Goal: Task Accomplishment & Management: Use online tool/utility

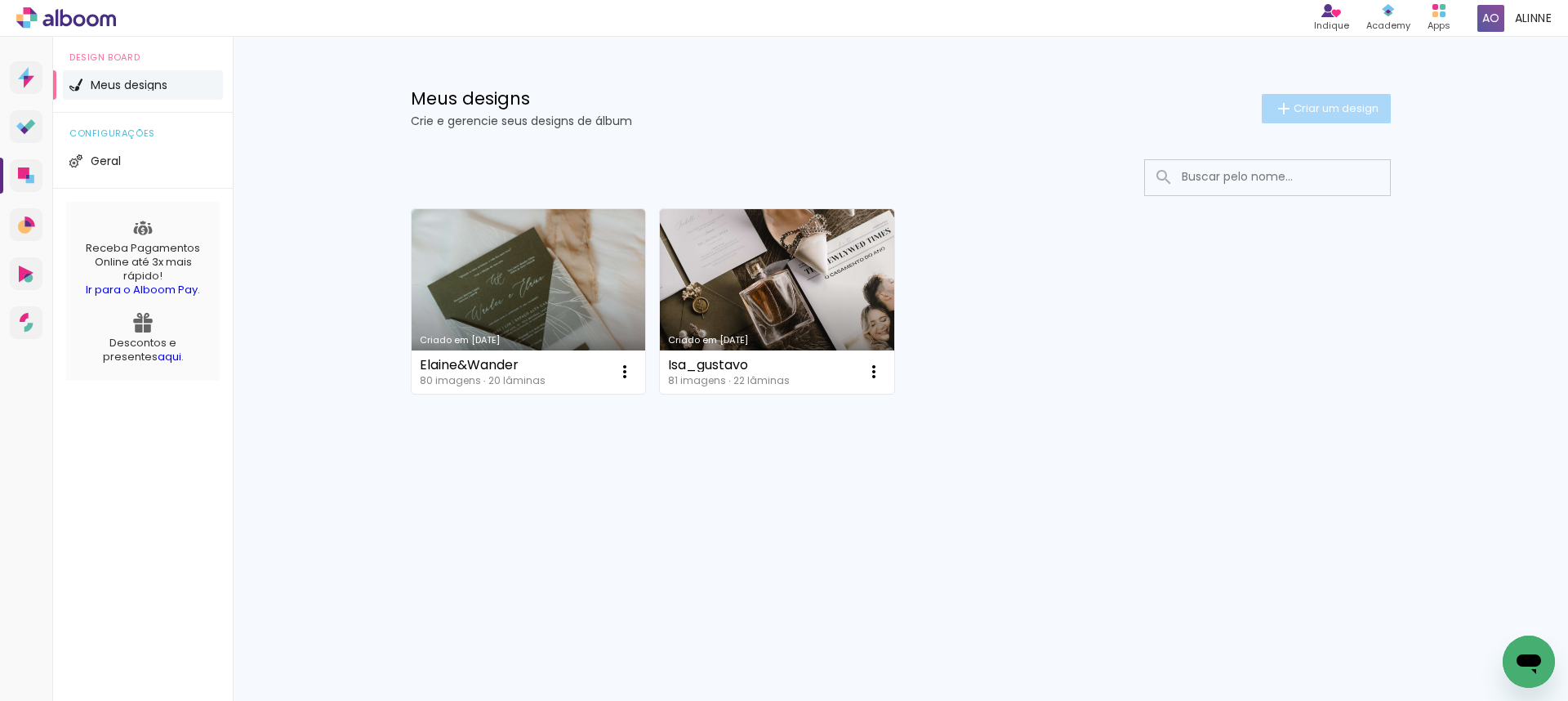
click at [1302, 103] on span "Criar um design" at bounding box center [1336, 108] width 85 height 10
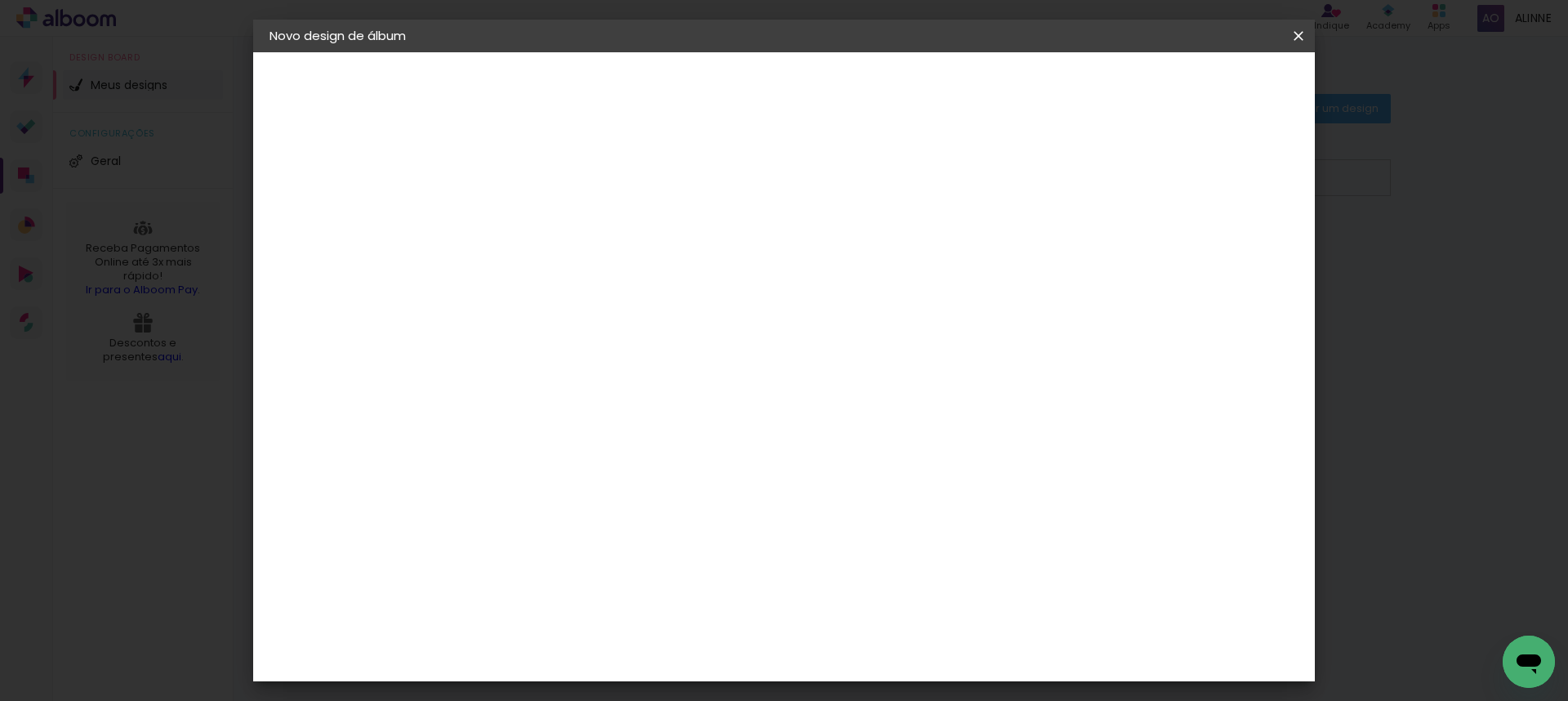
click at [537, 221] on input at bounding box center [537, 219] width 0 height 25
type input "BETE&GABRIEL"
type paper-input "BETE&GABRIEL"
click at [0, 0] on slot "Avançar" at bounding box center [0, 0] width 0 height 0
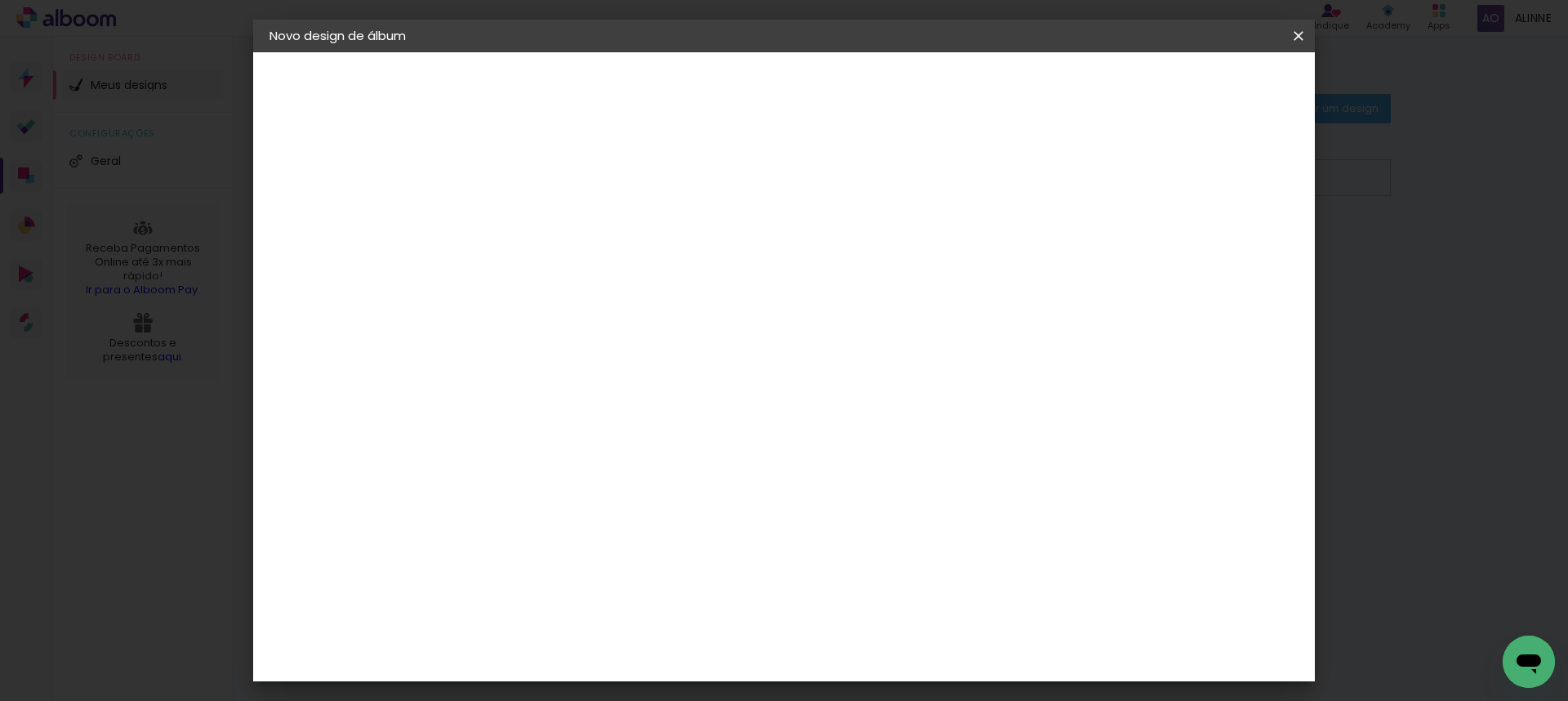
click at [565, 700] on div "Dueto" at bounding box center [545, 713] width 39 height 13
click at [581, 622] on div "DreambooksPro" at bounding box center [579, 629] width 107 height 13
click at [842, 86] on paper-button "Avançar" at bounding box center [802, 86] width 80 height 28
click at [601, 276] on input "text" at bounding box center [568, 285] width 64 height 25
click at [912, 265] on paper-item "Álbum" at bounding box center [891, 271] width 327 height 32
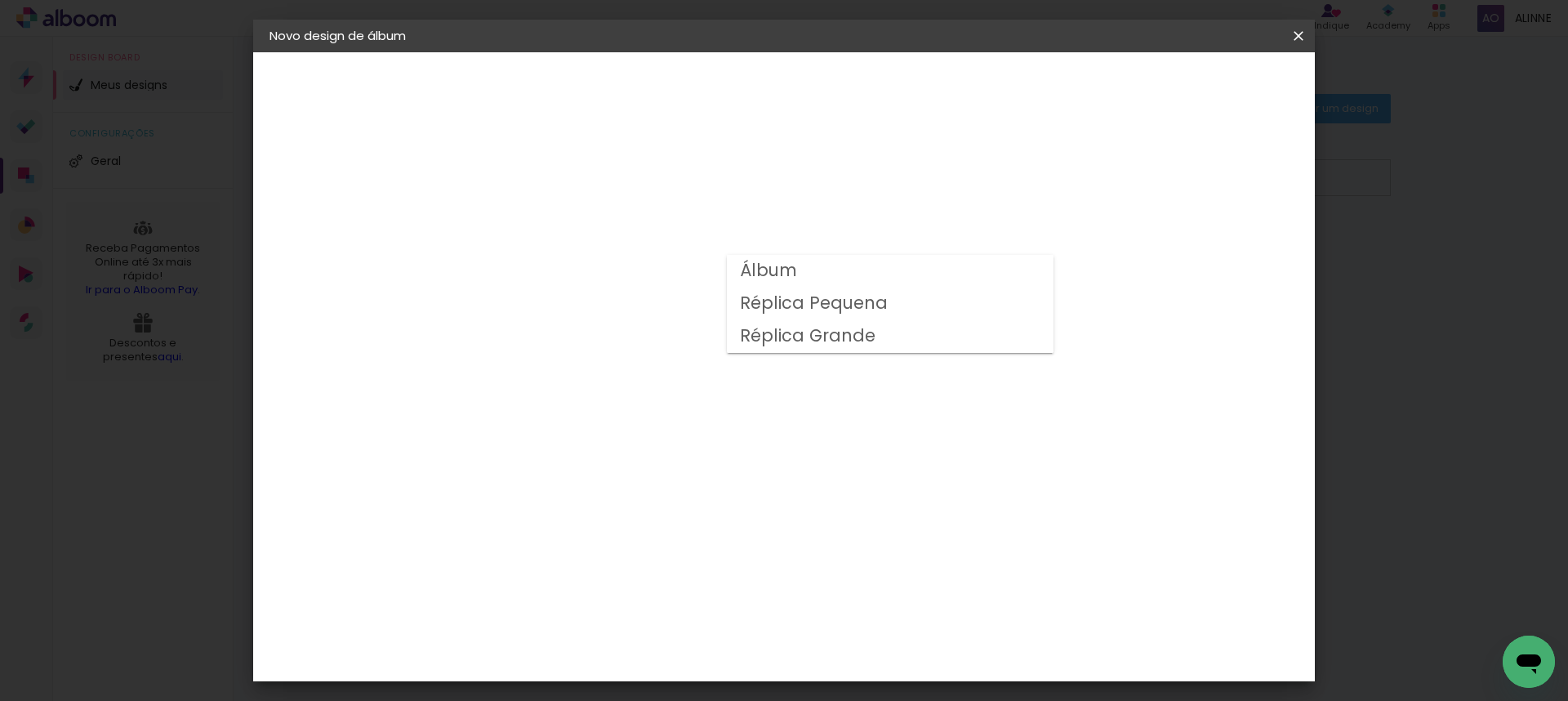
type input "Álbum"
click at [707, 615] on span "30 × 30 cm" at bounding box center [677, 632] width 60 height 33
click at [0, 0] on slot "Avançar" at bounding box center [0, 0] width 0 height 0
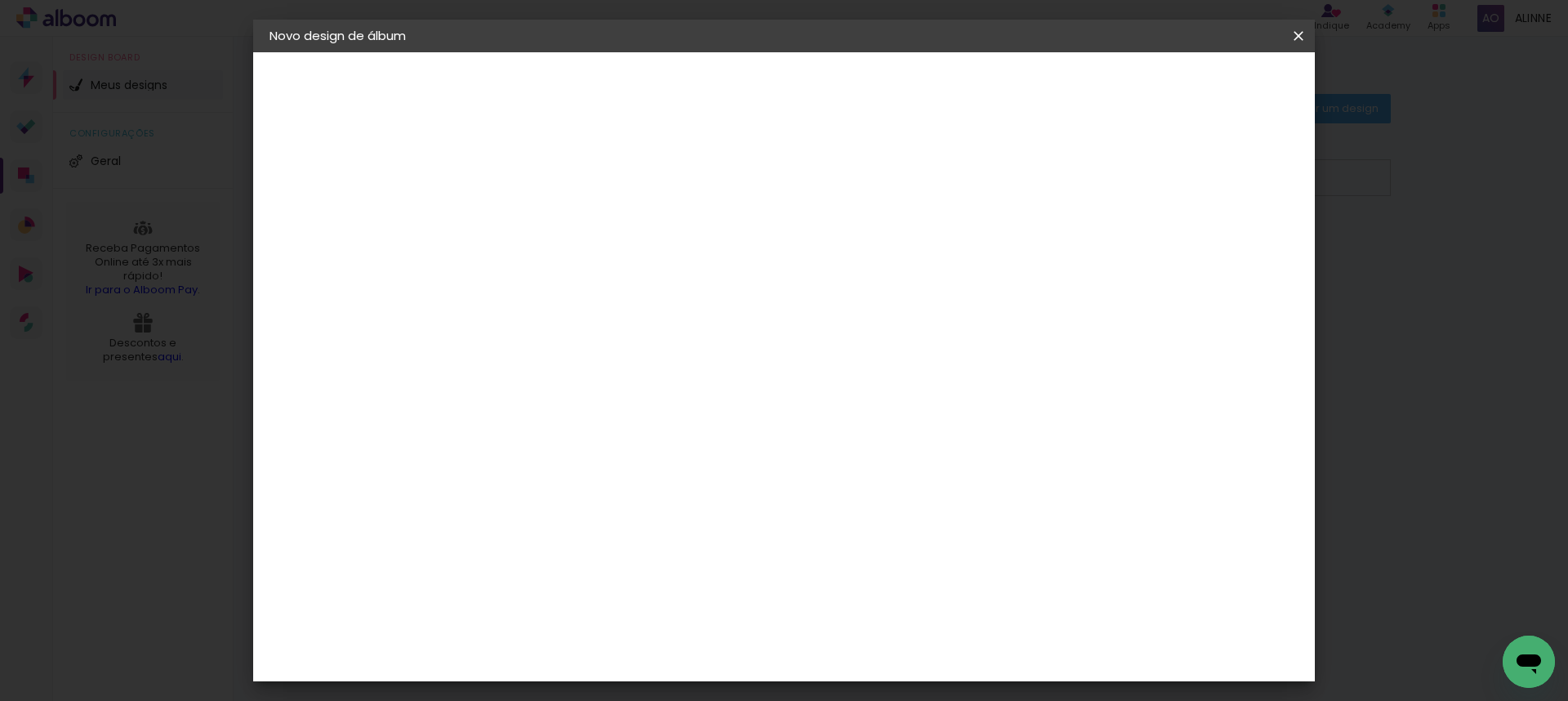
click at [1223, 70] on header "Revisão Verifique as configurações do seu álbum. Voltar Iniciar design" at bounding box center [857, 94] width 784 height 84
click at [1209, 87] on span "Iniciar design" at bounding box center [1171, 86] width 74 height 11
click at [1117, 175] on div at bounding box center [1109, 176] width 15 height 15
type paper-checkbox "on"
click at [1209, 93] on span "Iniciar design" at bounding box center [1171, 86] width 74 height 11
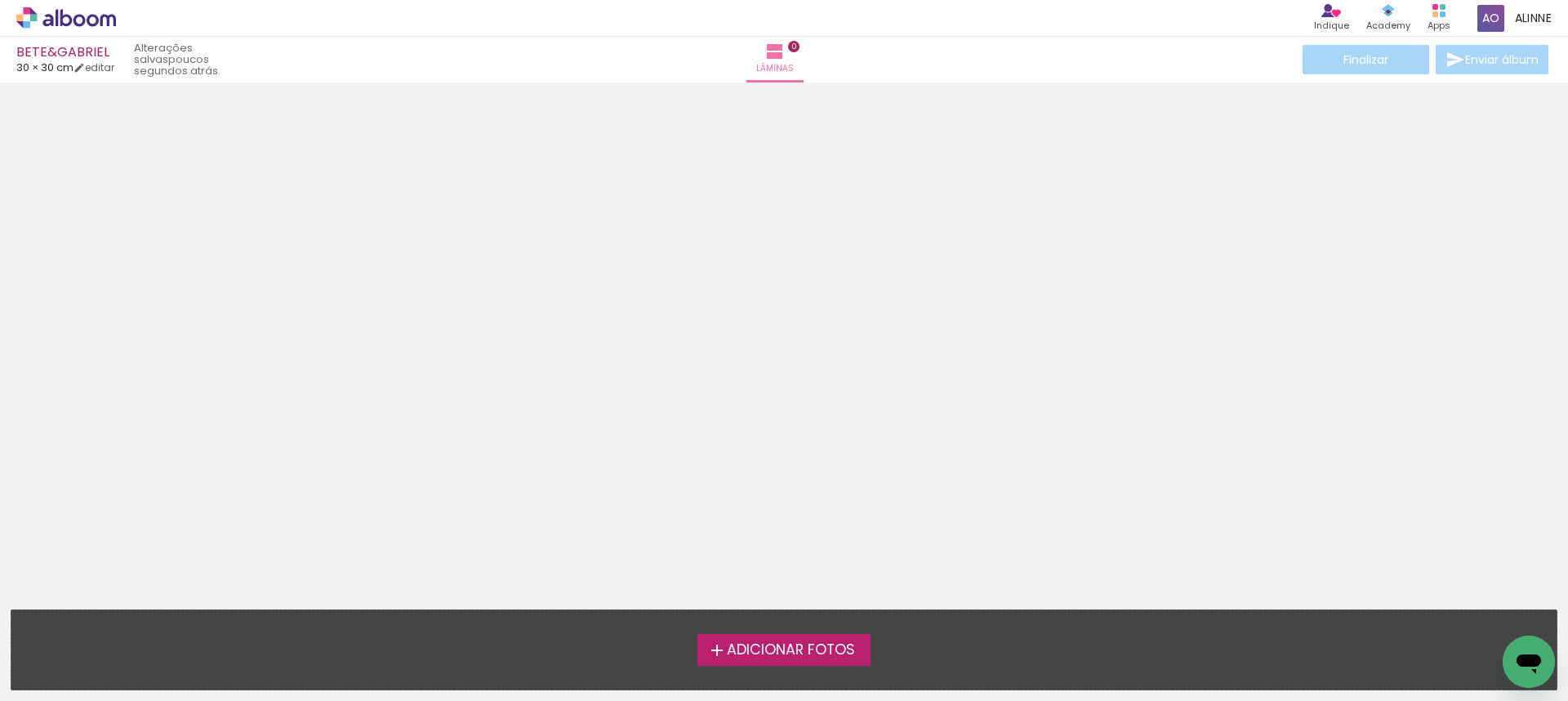
click at [825, 655] on span "Adicionar Fotos" at bounding box center [791, 649] width 128 height 15
click at [0, 0] on input "file" at bounding box center [0, 0] width 0 height 0
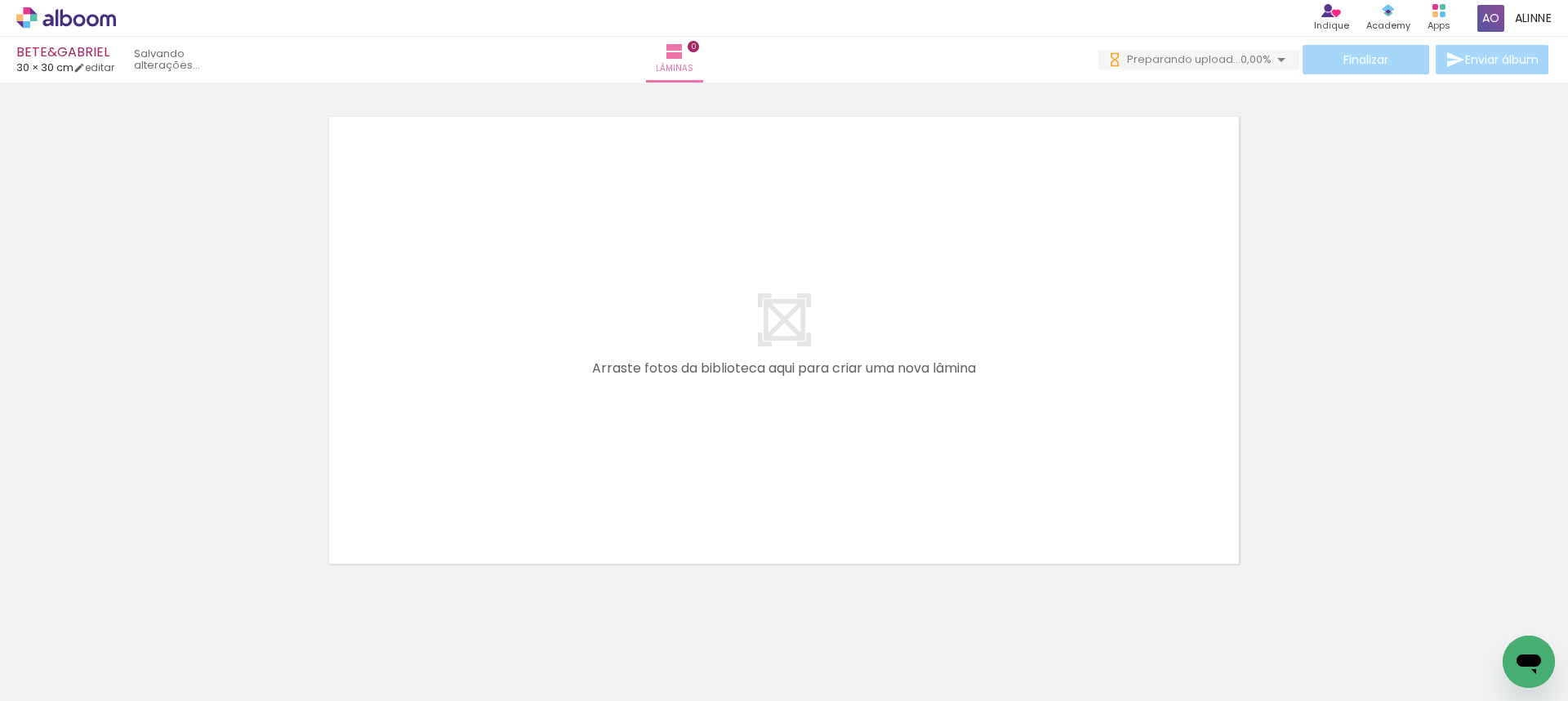
click at [27, 640] on div "Biblioteca 213 fotos Todas as fotos Não utilizadas Adicionar Fotos" at bounding box center [51, 649] width 101 height 81
click at [200, 663] on div at bounding box center [163, 646] width 73 height 49
drag, startPoint x: 655, startPoint y: 653, endPoint x: 547, endPoint y: 666, distance: 108.8
click at [0, 0] on slot at bounding box center [0, 0] width 0 height 0
drag, startPoint x: 763, startPoint y: 656, endPoint x: 636, endPoint y: 657, distance: 127.0
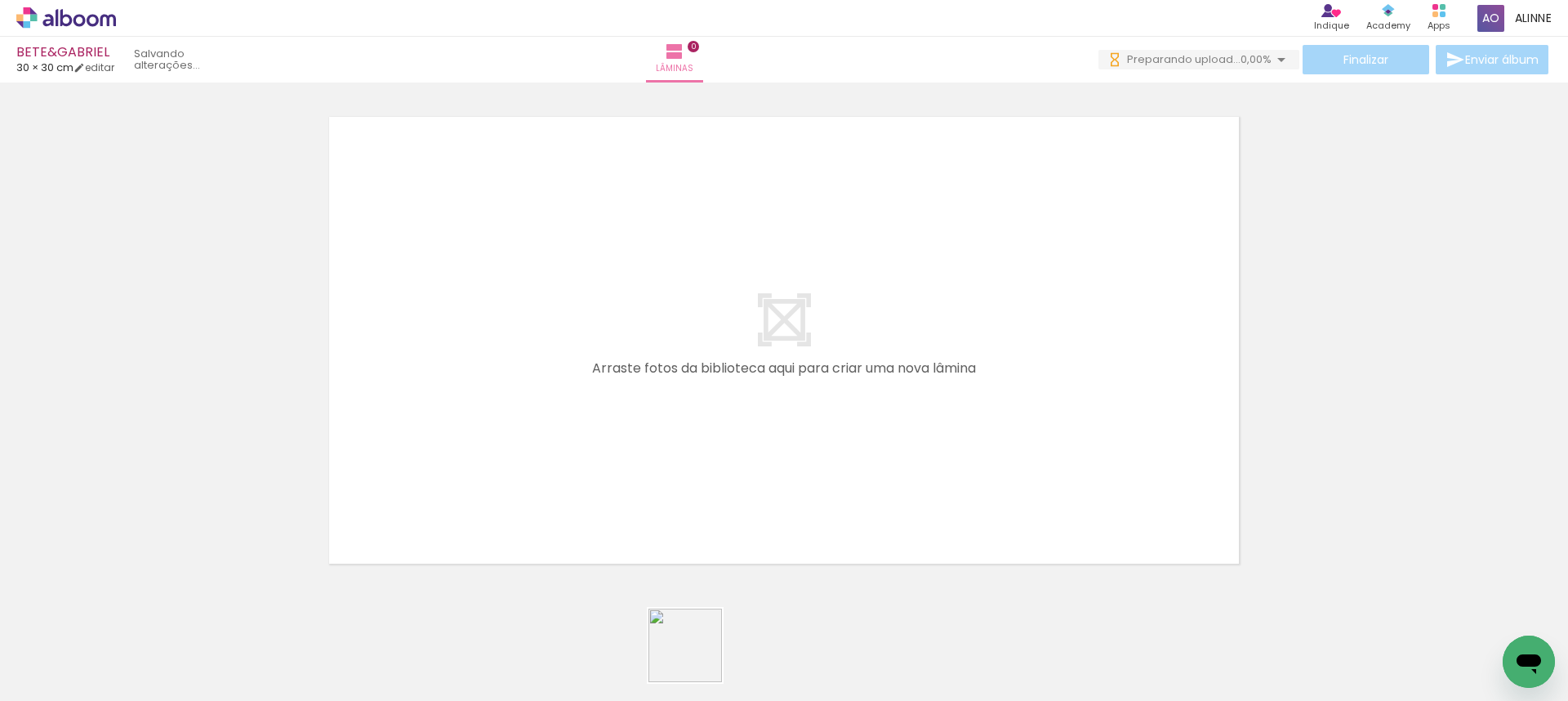
click at [0, 0] on slot at bounding box center [0, 0] width 0 height 0
click at [120, 678] on iron-horizontal-list at bounding box center [117, 649] width 32 height 102
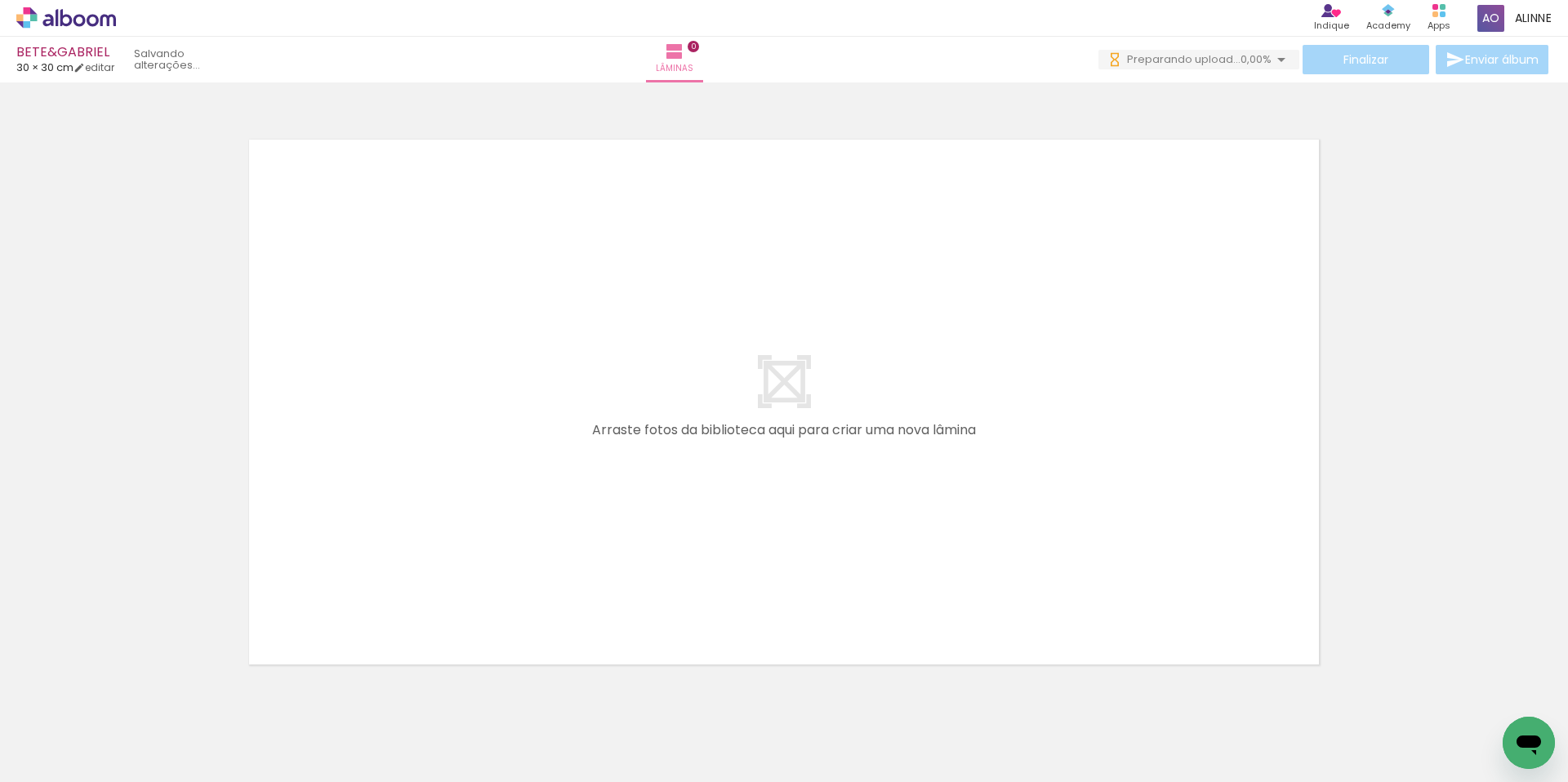
click at [123, 700] on iron-horizontal-list at bounding box center [117, 731] width 32 height 102
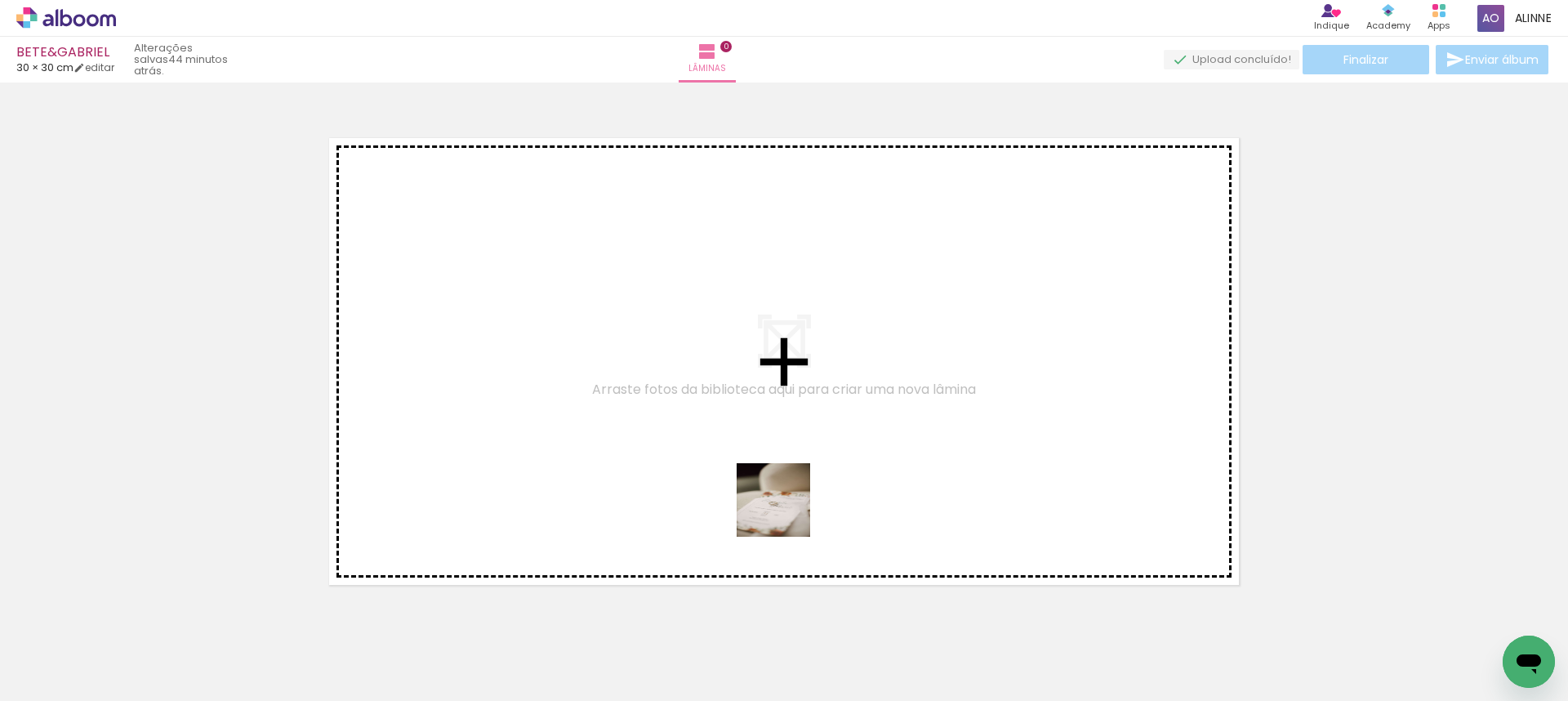
drag, startPoint x: 820, startPoint y: 658, endPoint x: 874, endPoint y: 623, distance: 64.4
click at [783, 495] on quentale-workspace at bounding box center [784, 350] width 1568 height 701
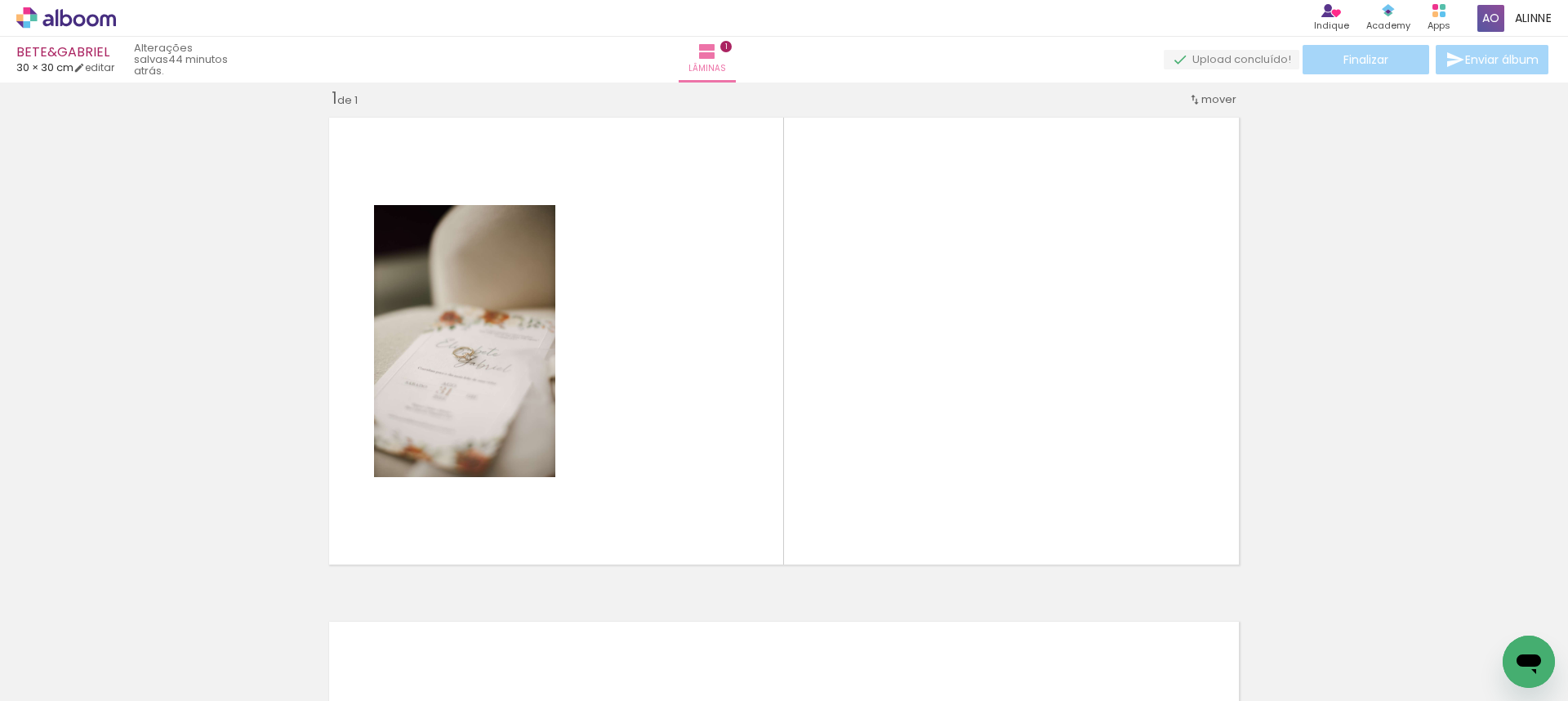
scroll to position [21, 0]
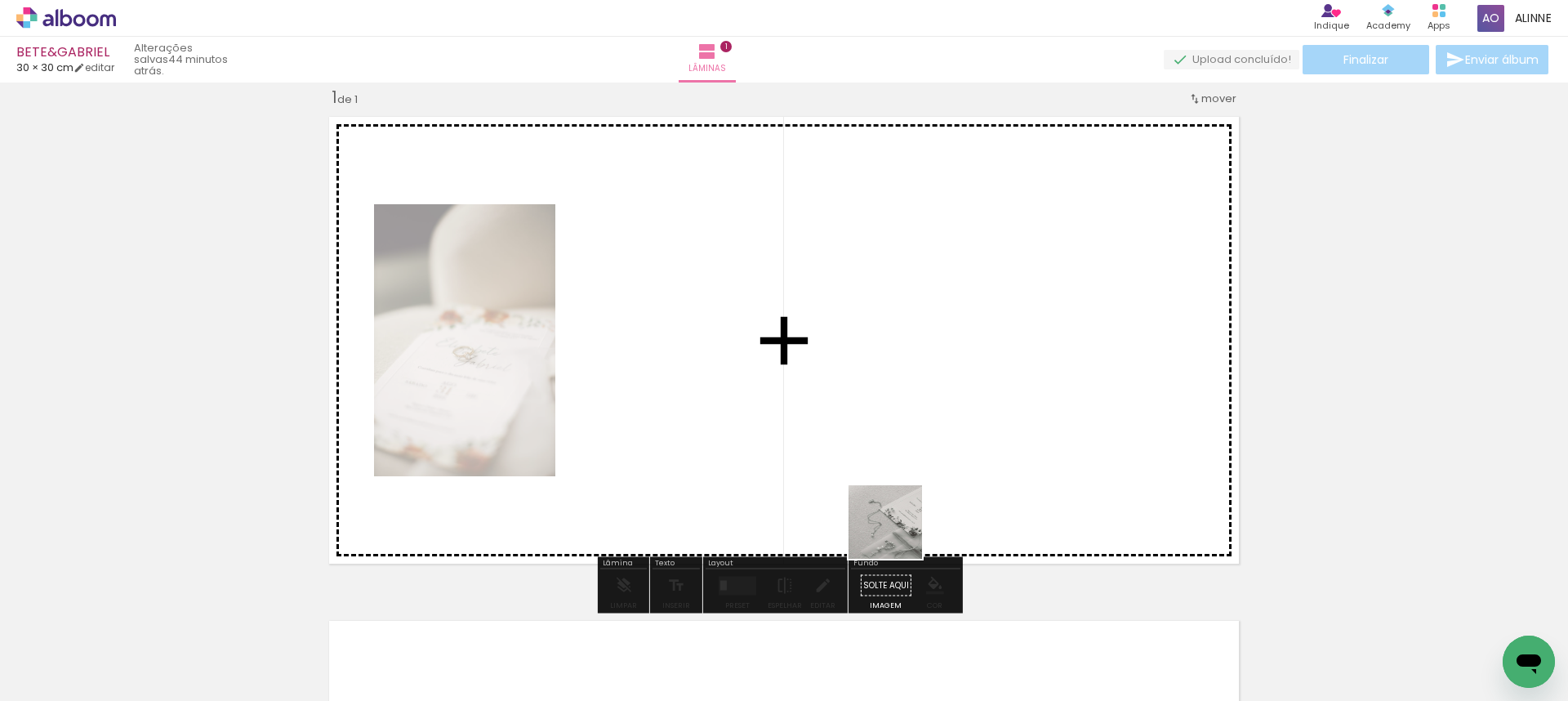
drag, startPoint x: 902, startPoint y: 591, endPoint x: 520, endPoint y: 560, distance: 383.3
click at [889, 458] on quentale-workspace at bounding box center [784, 350] width 1568 height 701
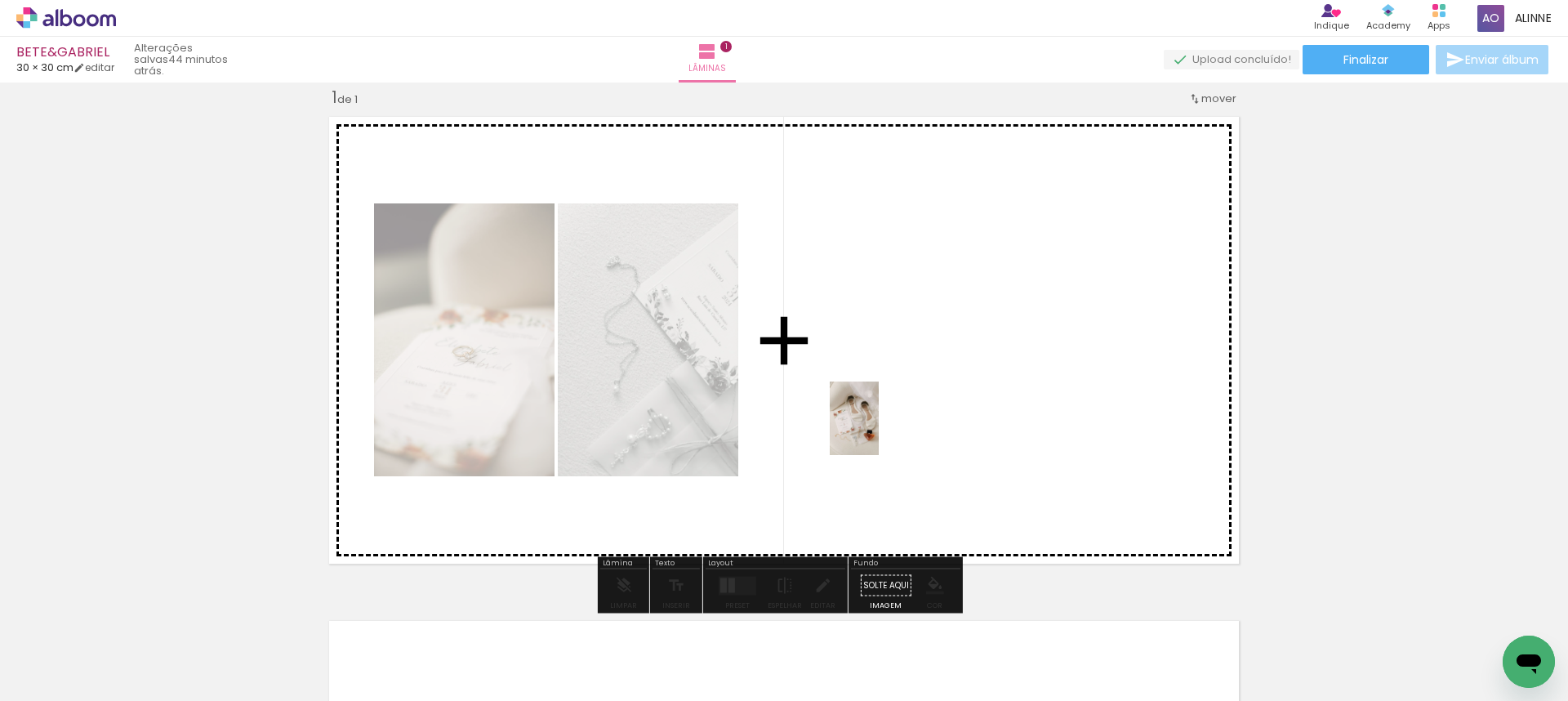
drag, startPoint x: 428, startPoint y: 629, endPoint x: 946, endPoint y: 437, distance: 552.4
click at [880, 425] on quentale-workspace at bounding box center [784, 350] width 1568 height 701
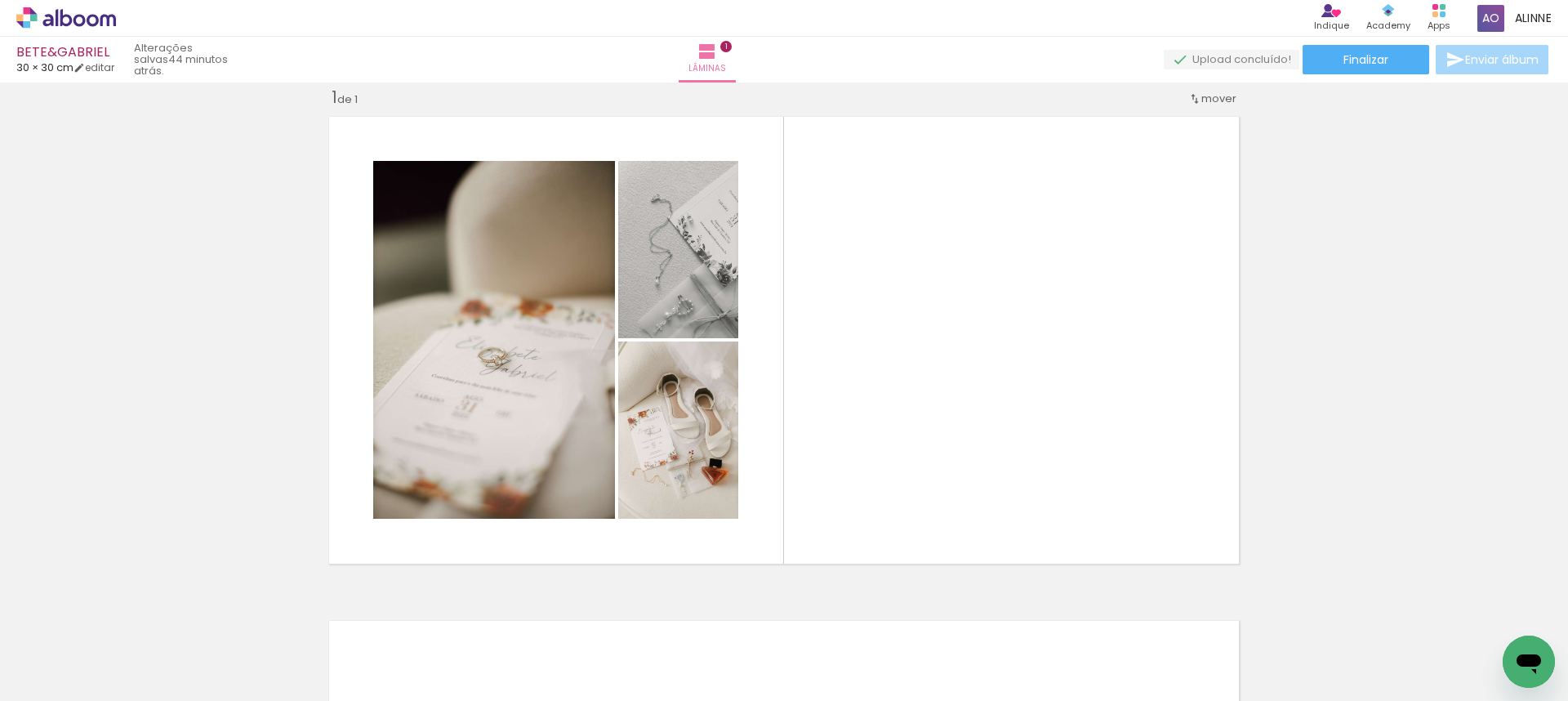
scroll to position [0, 1308]
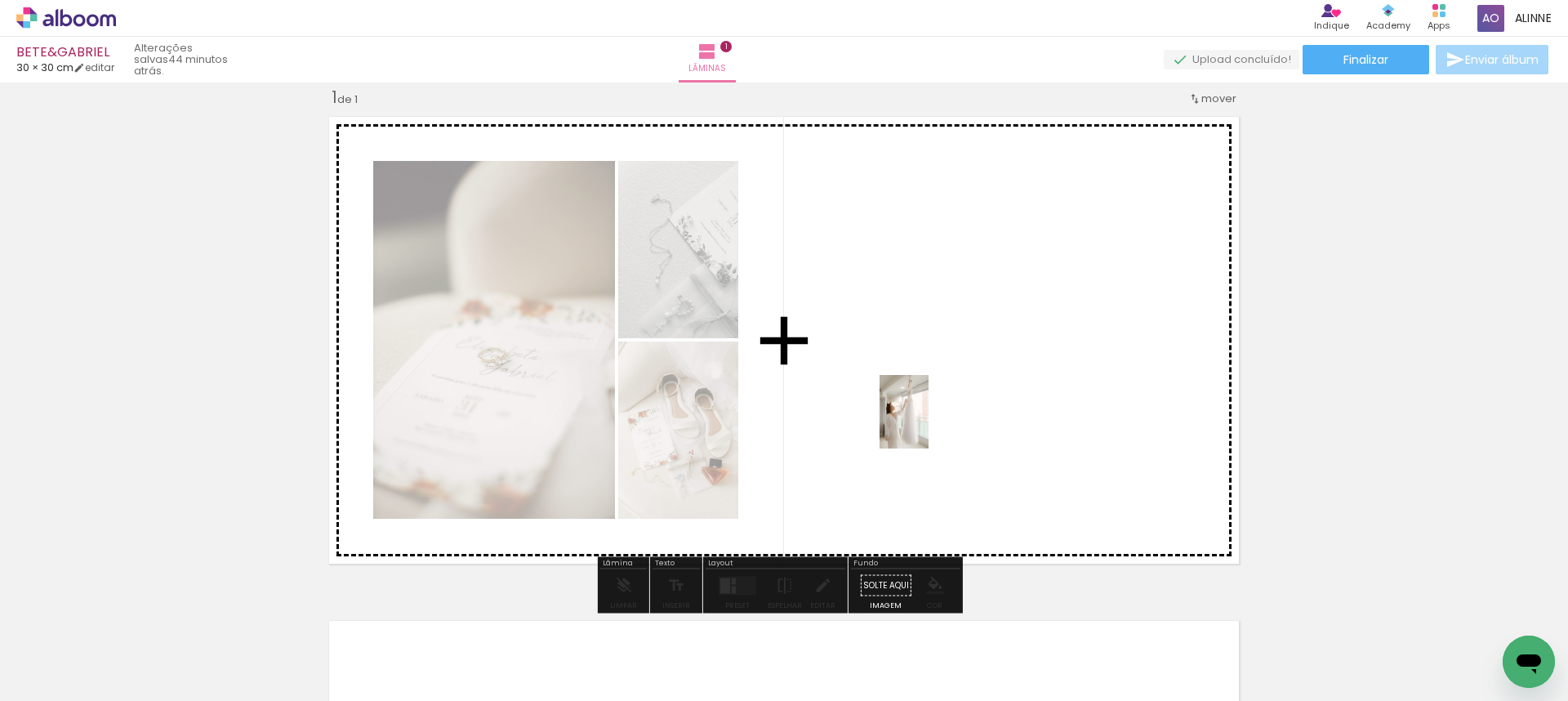
drag, startPoint x: 709, startPoint y: 656, endPoint x: 338, endPoint y: 677, distance: 371.6
click at [929, 423] on quentale-workspace at bounding box center [784, 350] width 1568 height 701
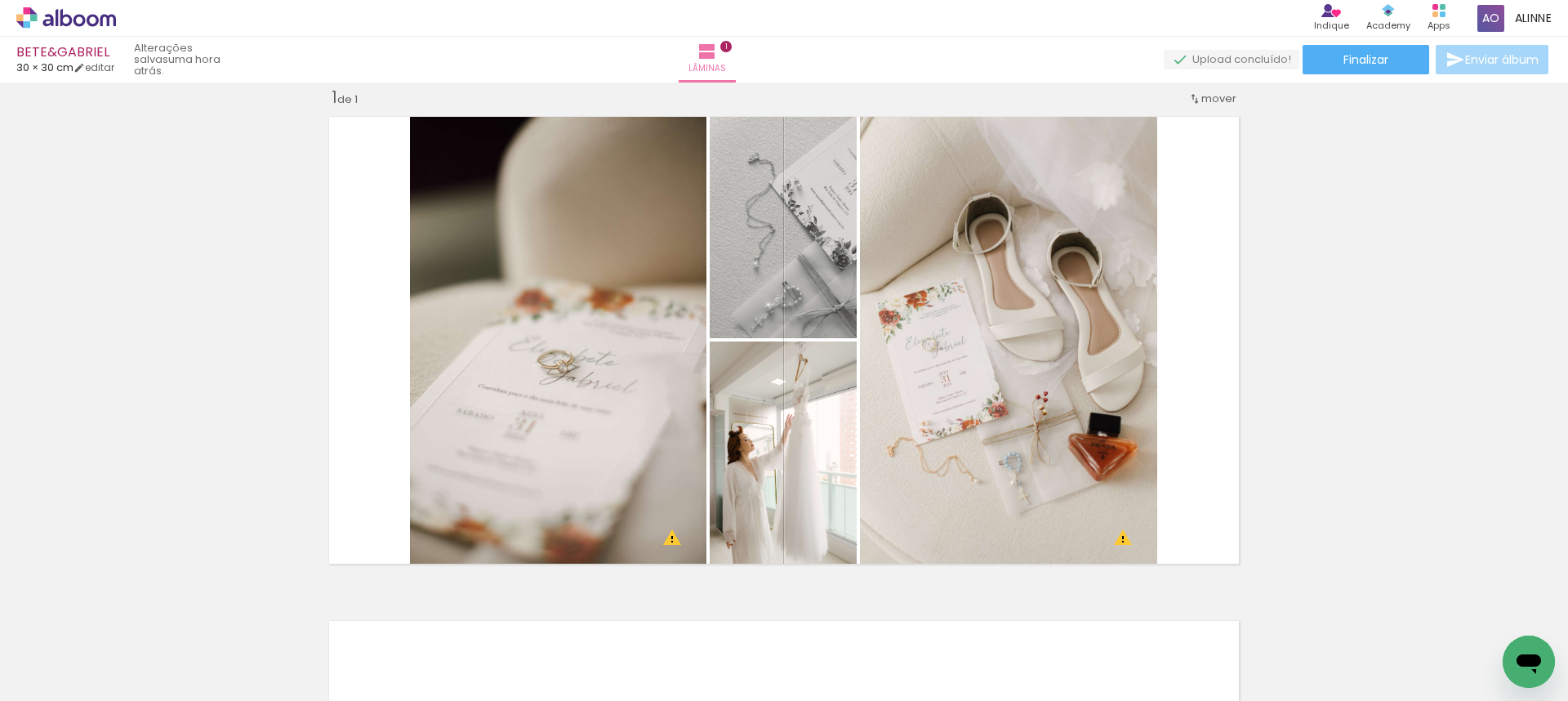
scroll to position [0, 1842]
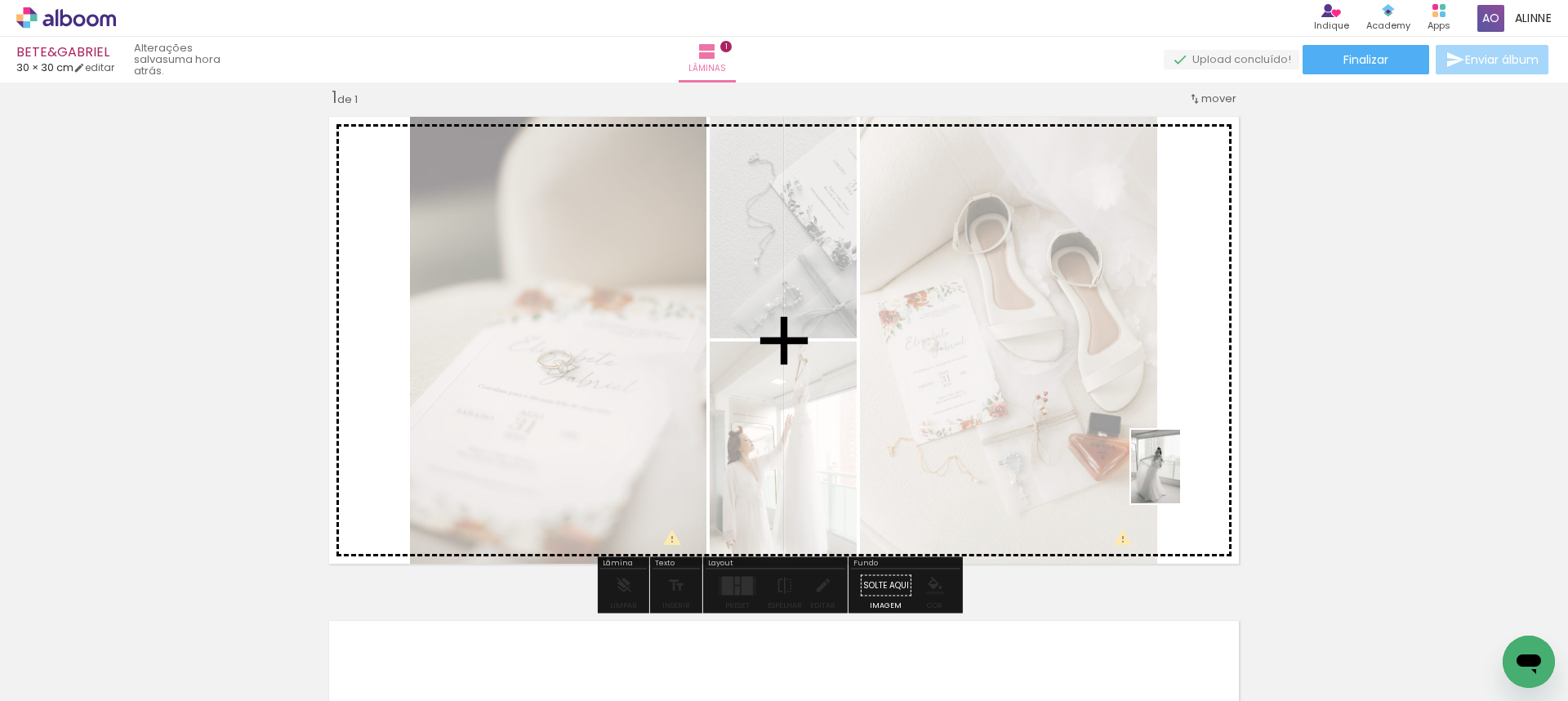
drag, startPoint x: 1254, startPoint y: 667, endPoint x: 1180, endPoint y: 478, distance: 203.0
click at [1180, 478] on quentale-workspace at bounding box center [784, 350] width 1568 height 701
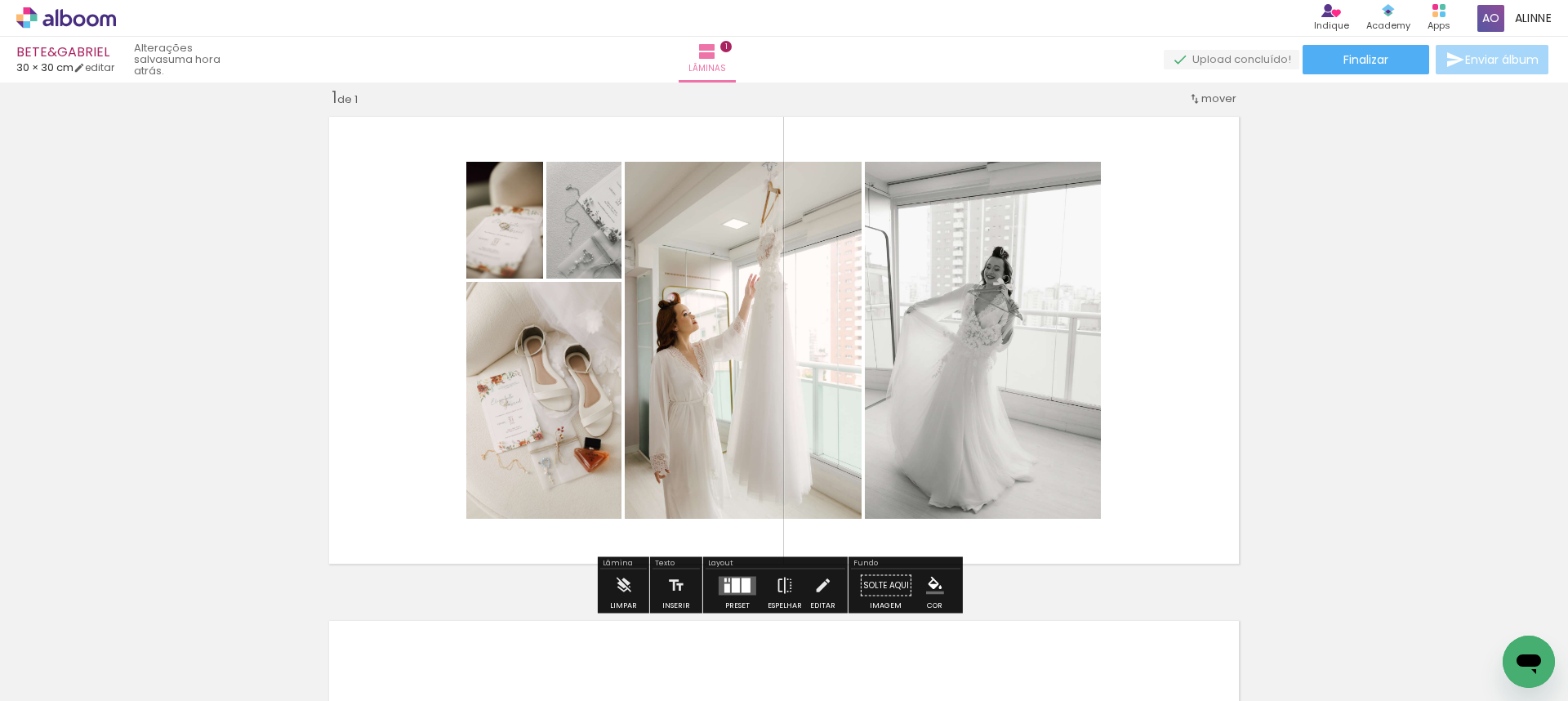
click at [733, 594] on div at bounding box center [737, 585] width 45 height 32
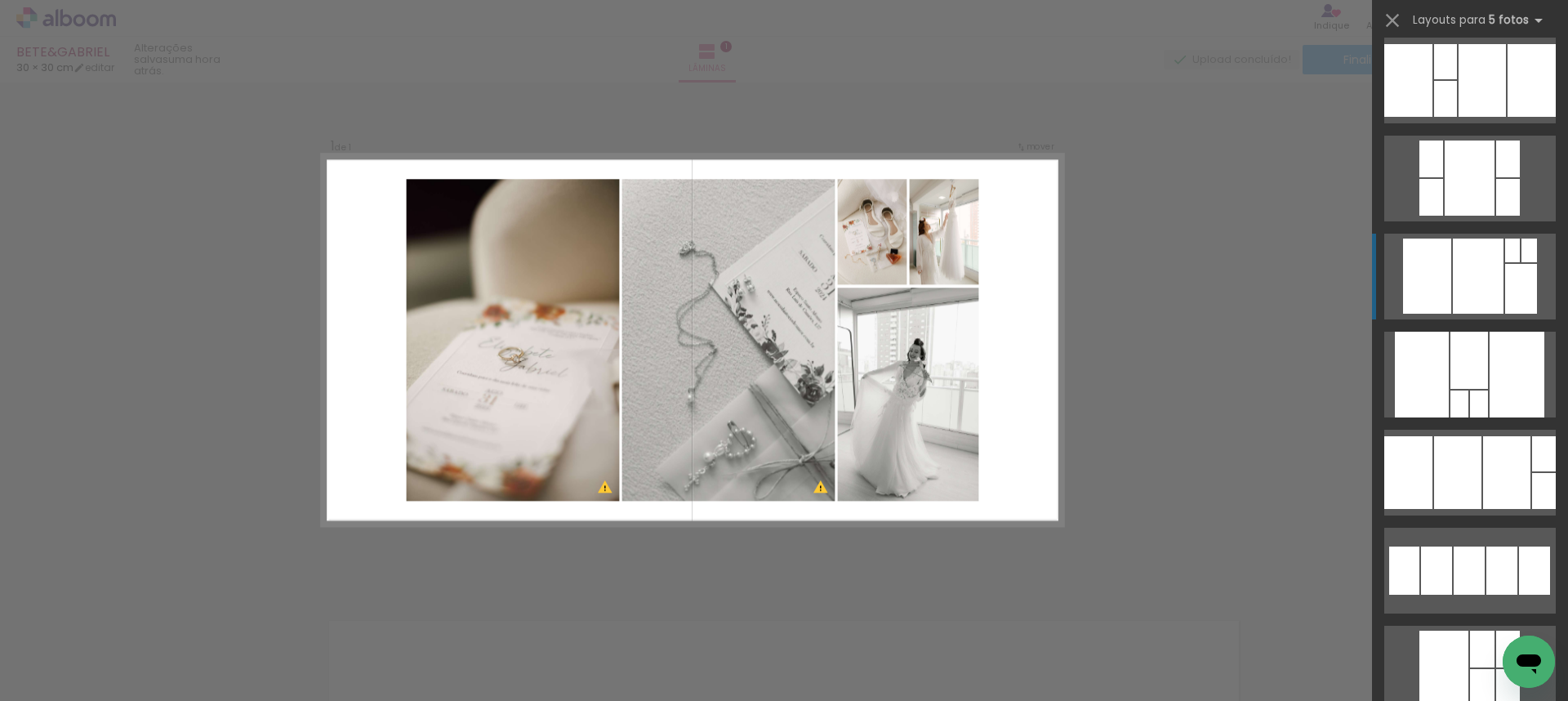
scroll to position [512, 0]
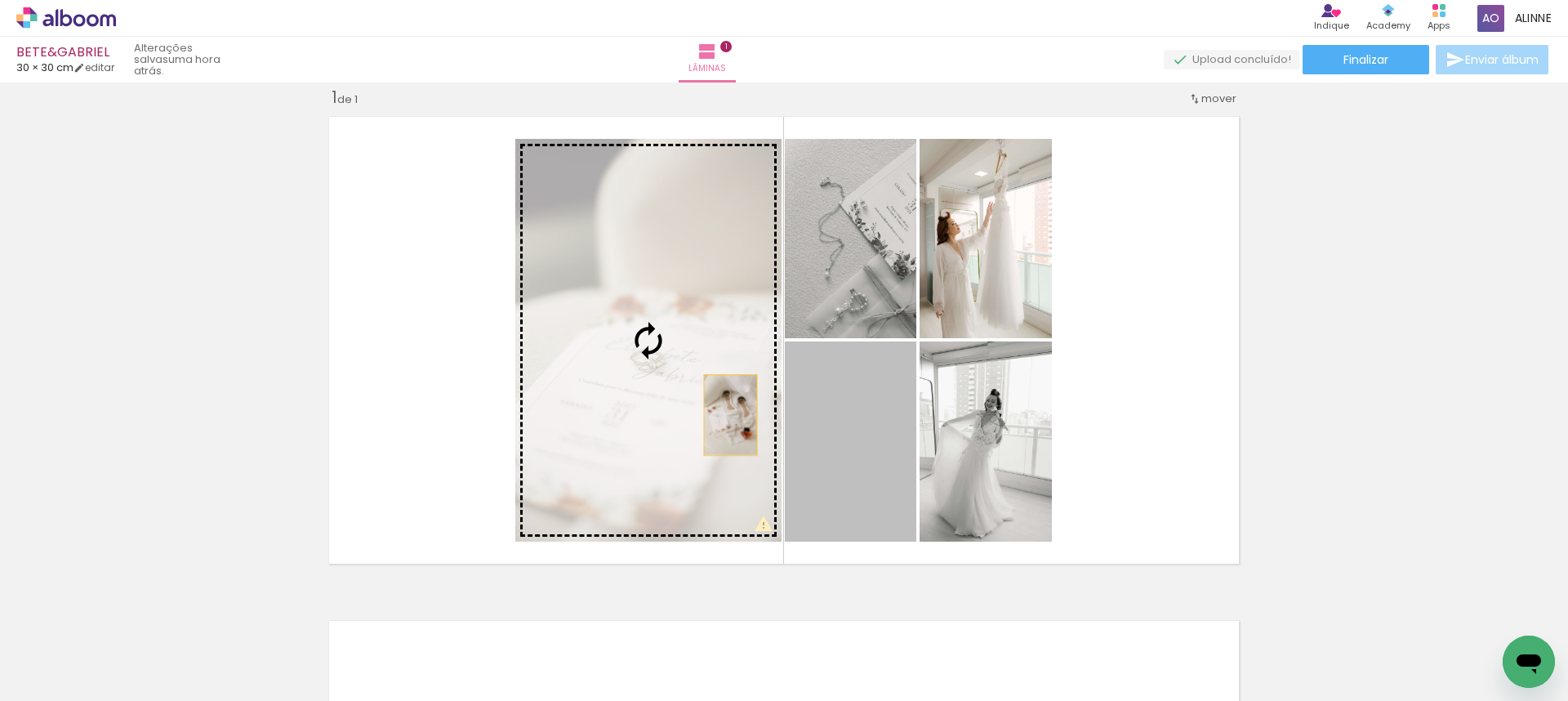
drag, startPoint x: 751, startPoint y: 420, endPoint x: 706, endPoint y: 411, distance: 45.9
click at [0, 0] on slot at bounding box center [0, 0] width 0 height 0
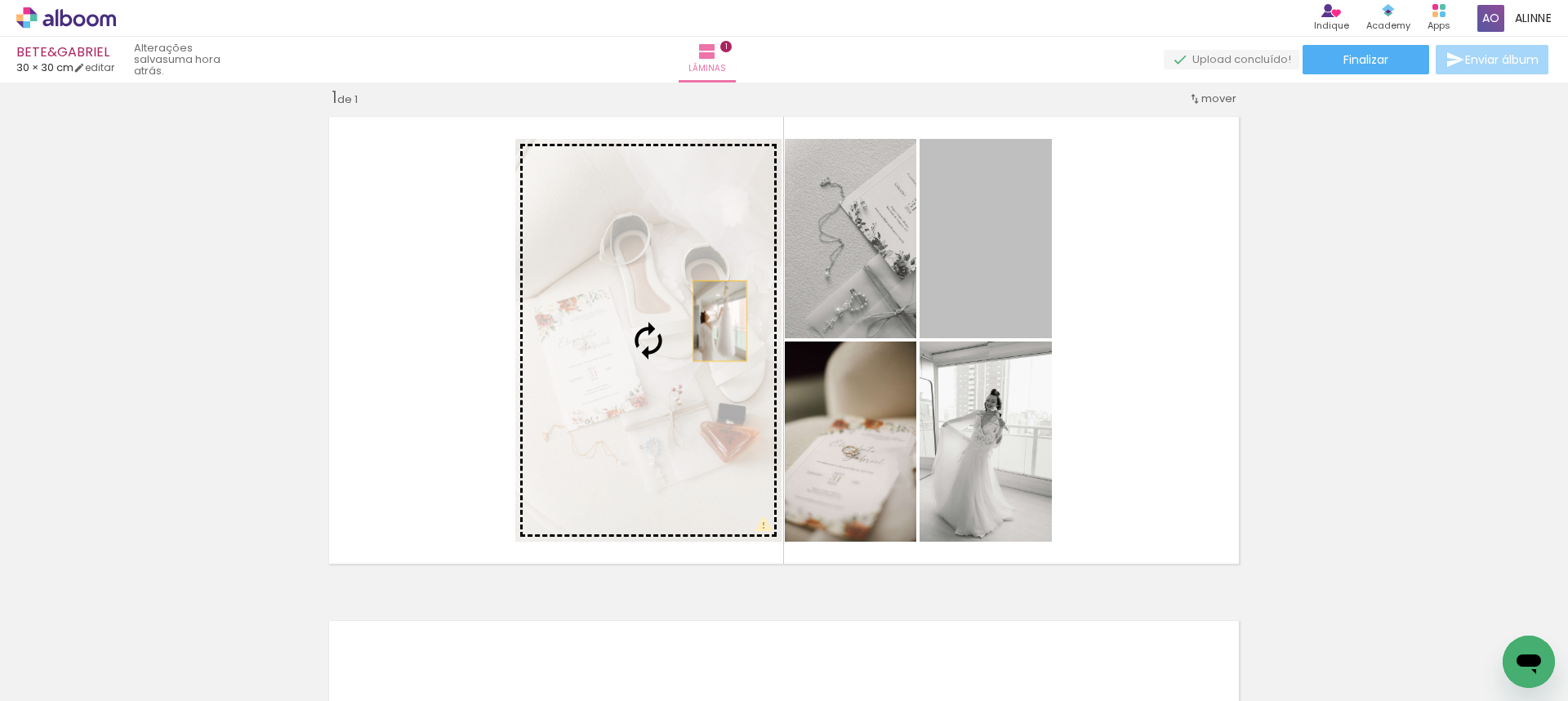
drag, startPoint x: 845, startPoint y: 294, endPoint x: 712, endPoint y: 323, distance: 136.1
click at [0, 0] on slot at bounding box center [0, 0] width 0 height 0
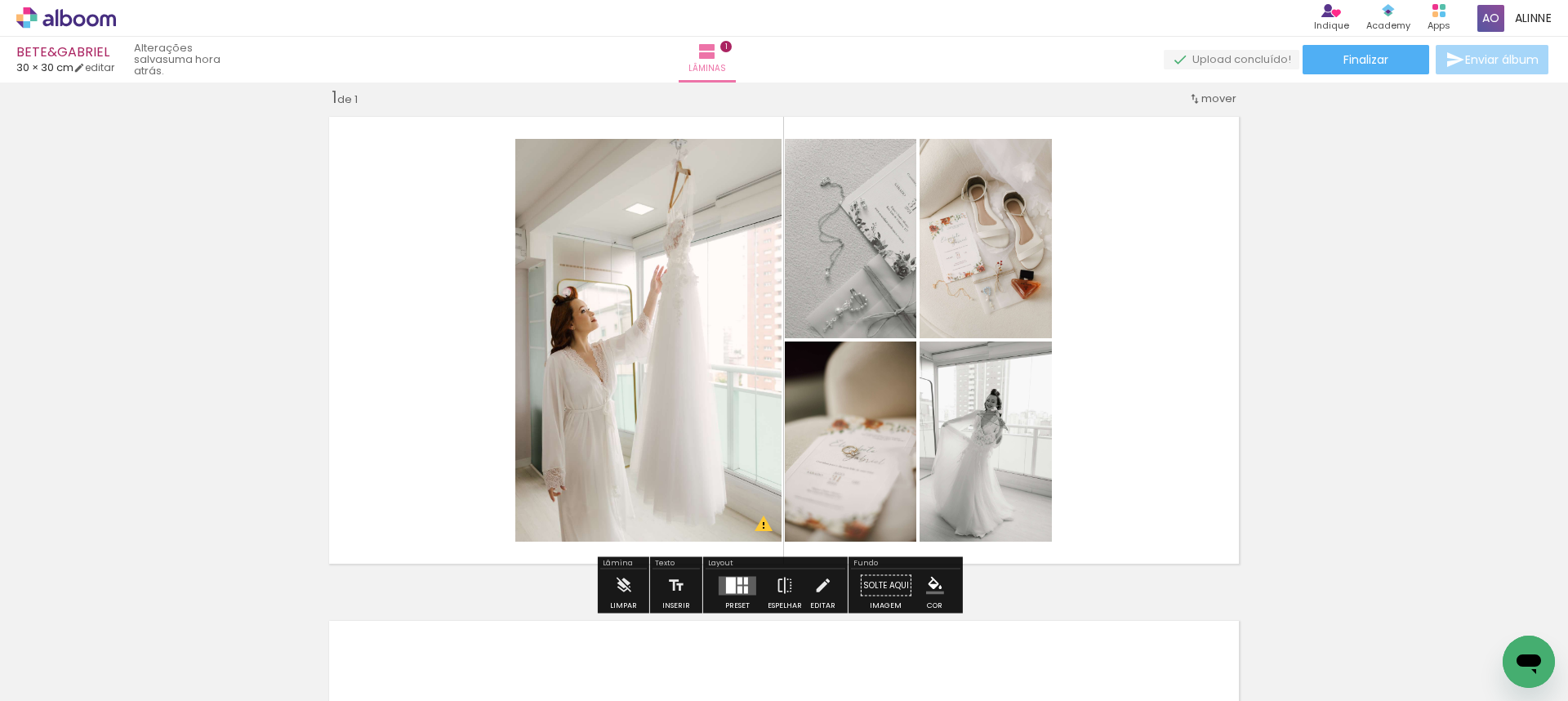
click at [1361, 301] on div "Inserir lâmina 1 de 1 O Designbox precisará aumentar a sua imagem em 151% para …" at bounding box center [784, 571] width 1568 height 1008
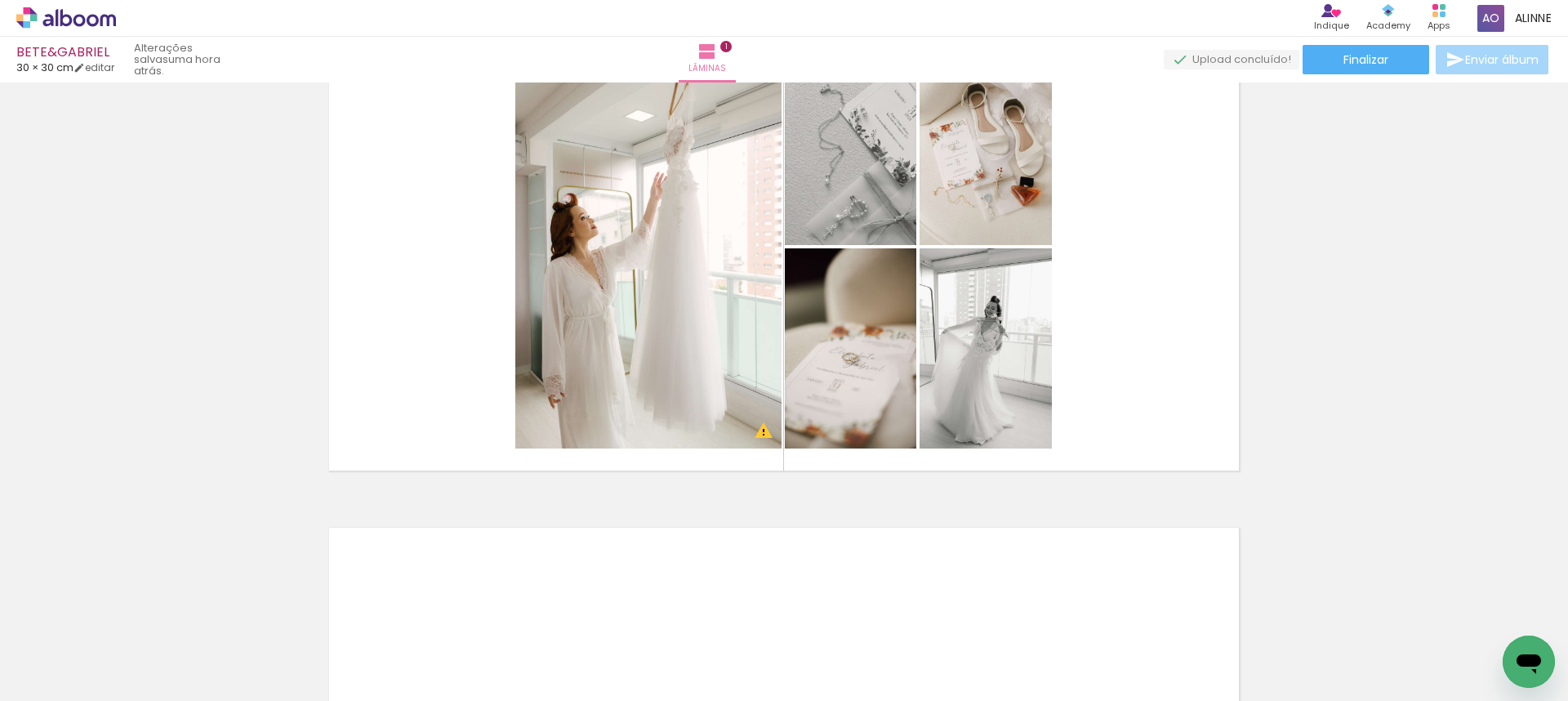
scroll to position [0, 2541]
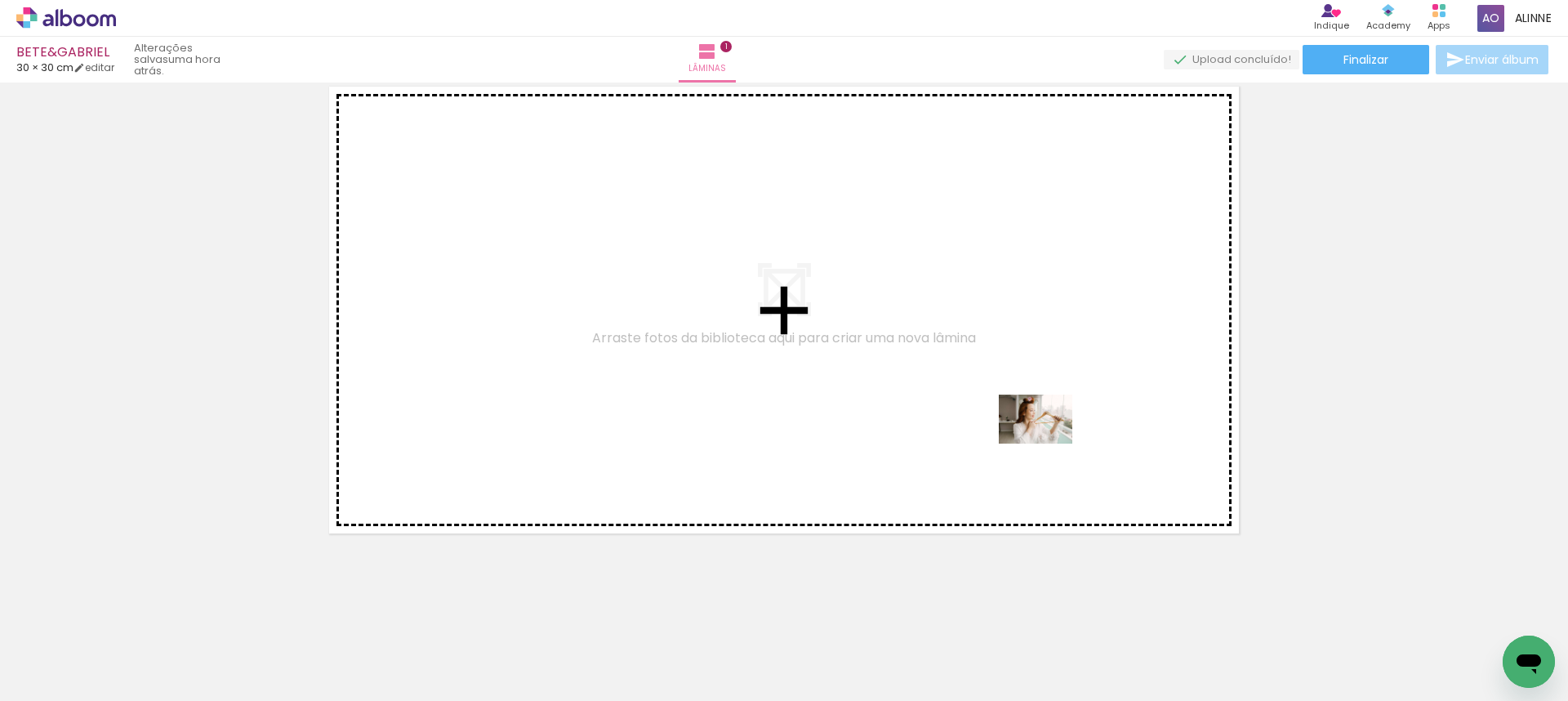
drag, startPoint x: 1085, startPoint y: 624, endPoint x: 1048, endPoint y: 443, distance: 184.7
click at [1048, 443] on quentale-workspace at bounding box center [784, 350] width 1568 height 701
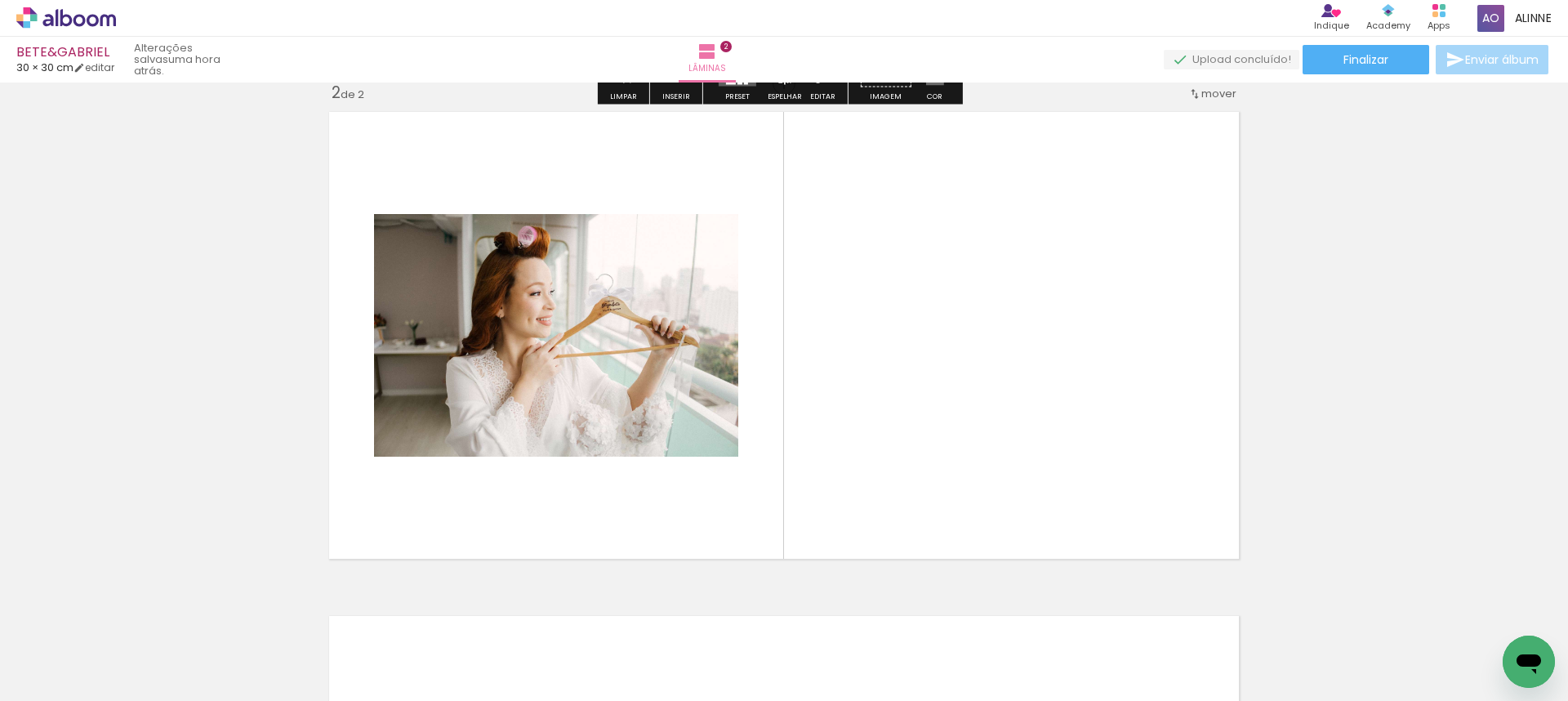
scroll to position [526, 0]
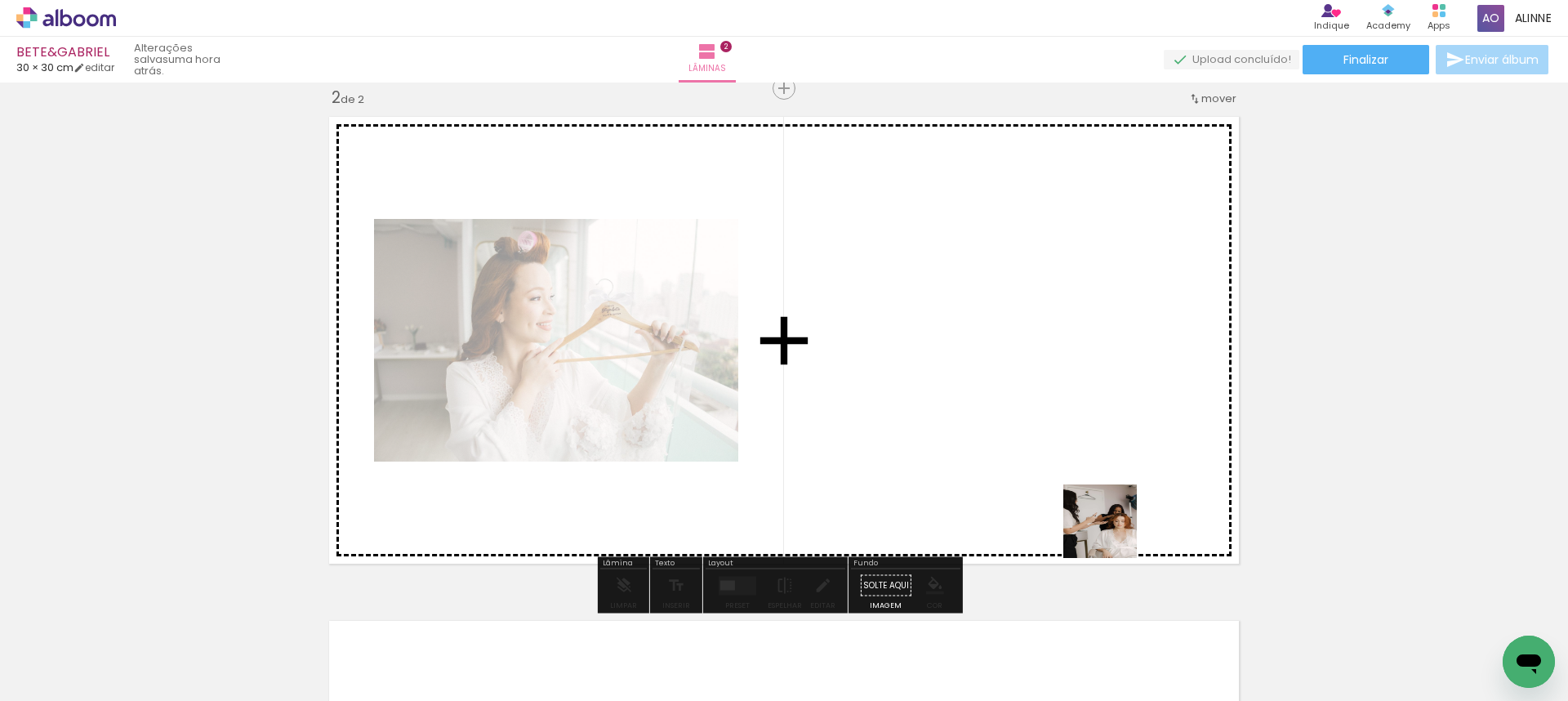
drag, startPoint x: 1191, startPoint y: 646, endPoint x: 850, endPoint y: 626, distance: 341.6
click at [1043, 409] on quentale-workspace at bounding box center [784, 350] width 1568 height 701
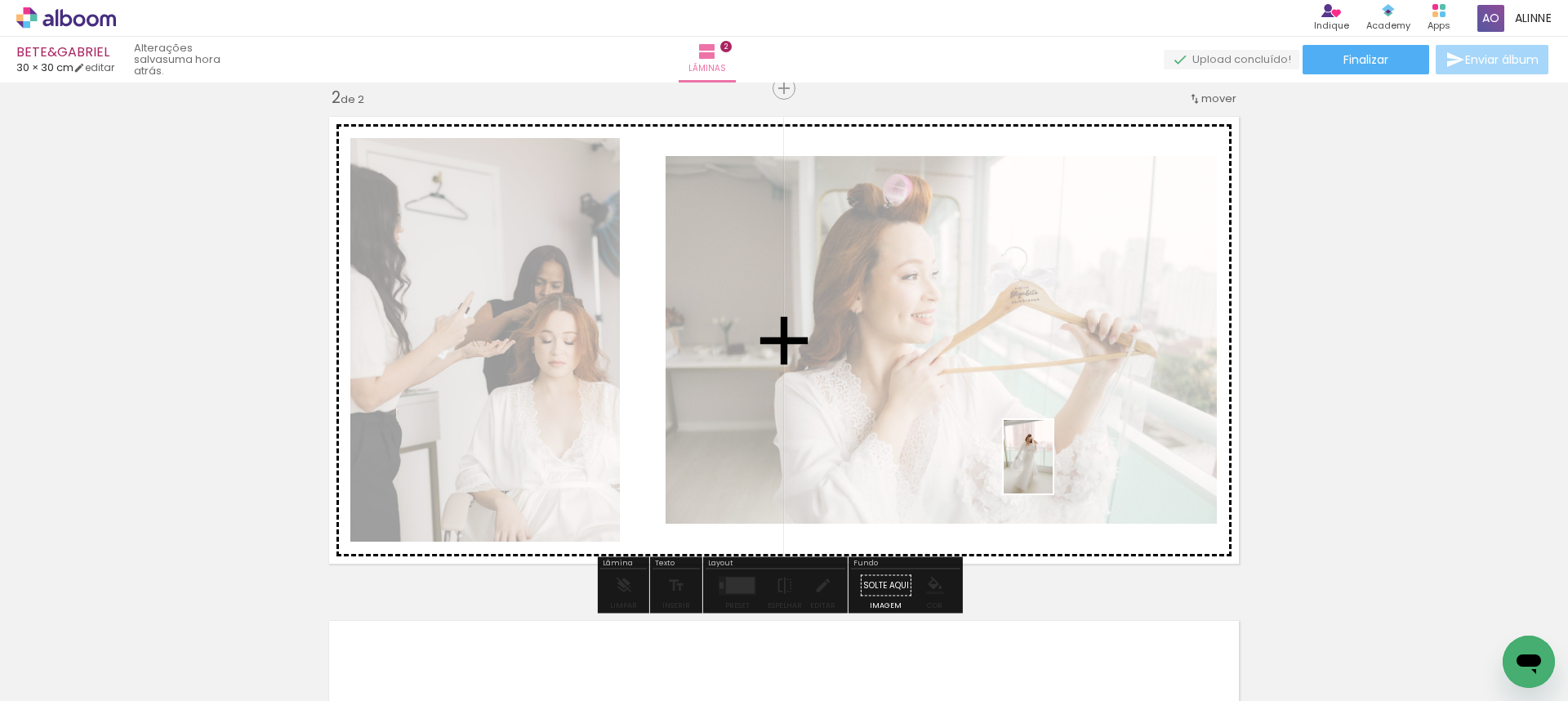
drag, startPoint x: 863, startPoint y: 629, endPoint x: 1064, endPoint y: 464, distance: 260.0
click at [1052, 454] on quentale-workspace at bounding box center [784, 350] width 1568 height 701
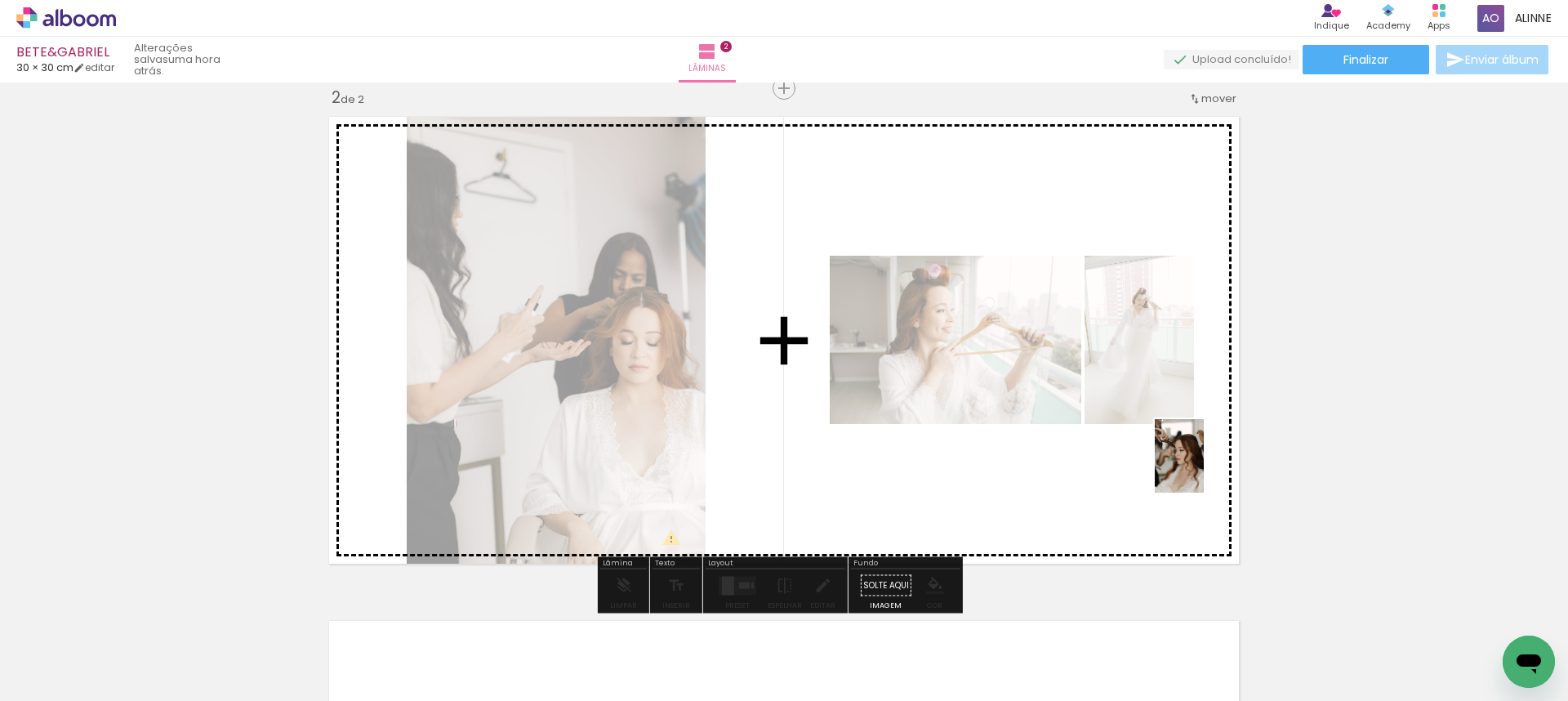
drag, startPoint x: 1376, startPoint y: 652, endPoint x: 1204, endPoint y: 468, distance: 251.9
click at [1204, 468] on quentale-workspace at bounding box center [784, 350] width 1568 height 701
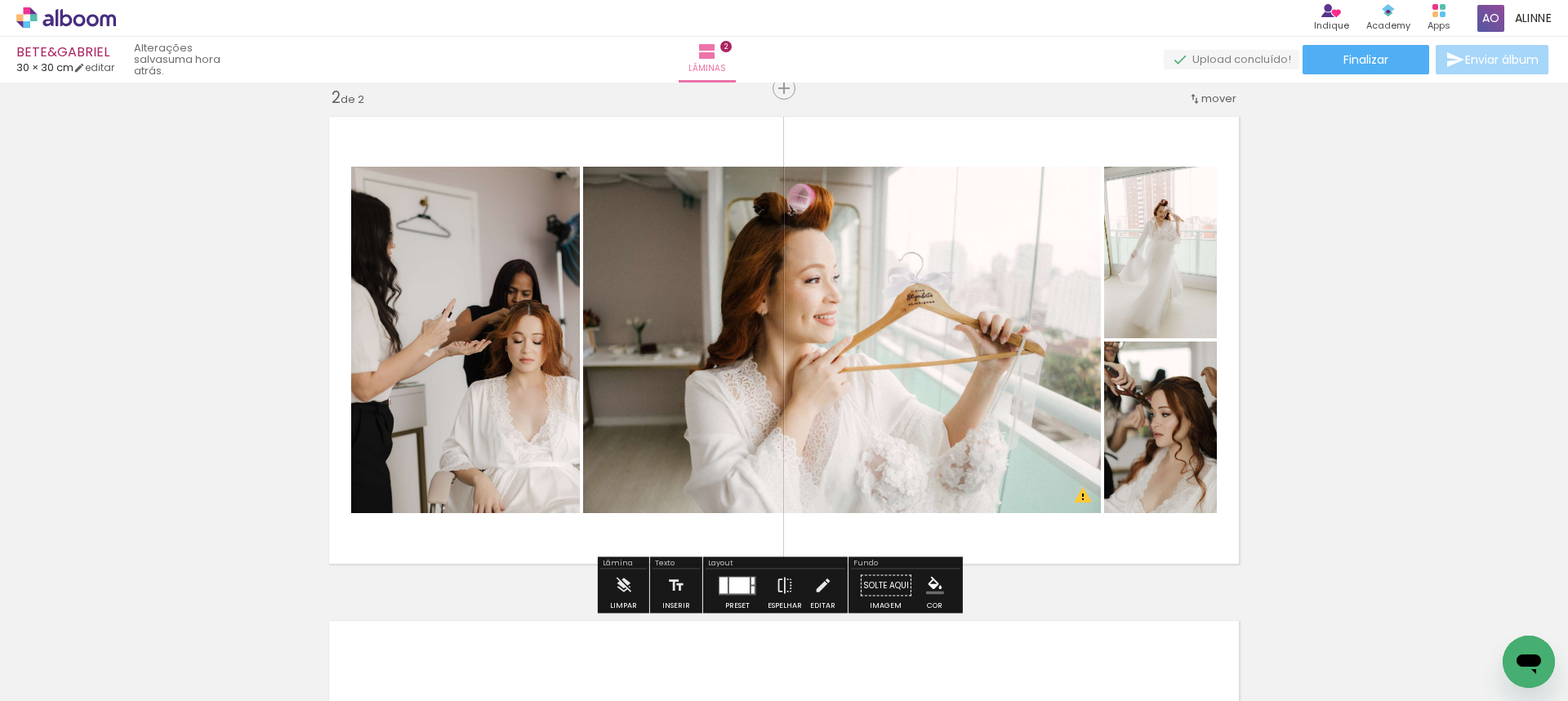
click at [752, 578] on div at bounding box center [753, 580] width 3 height 7
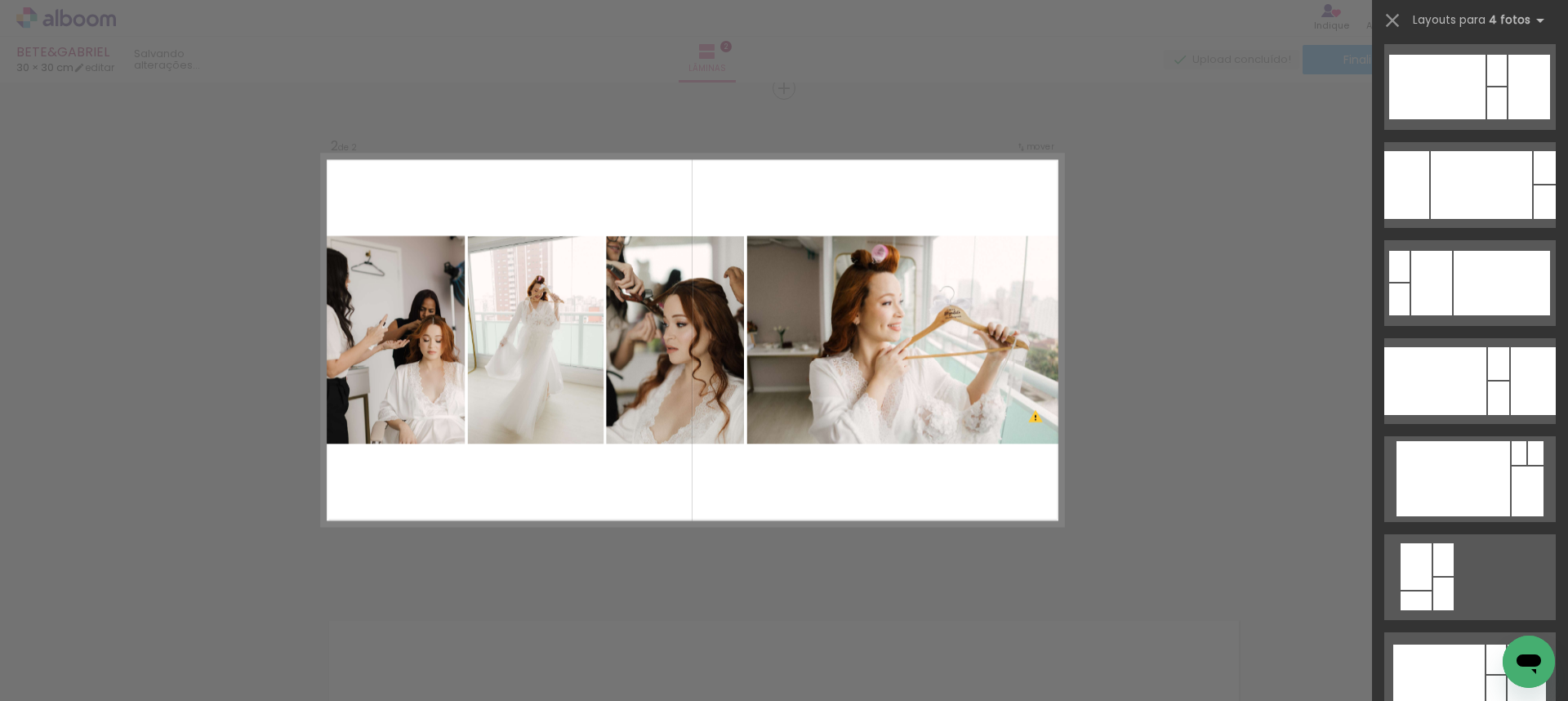
scroll to position [3795, 0]
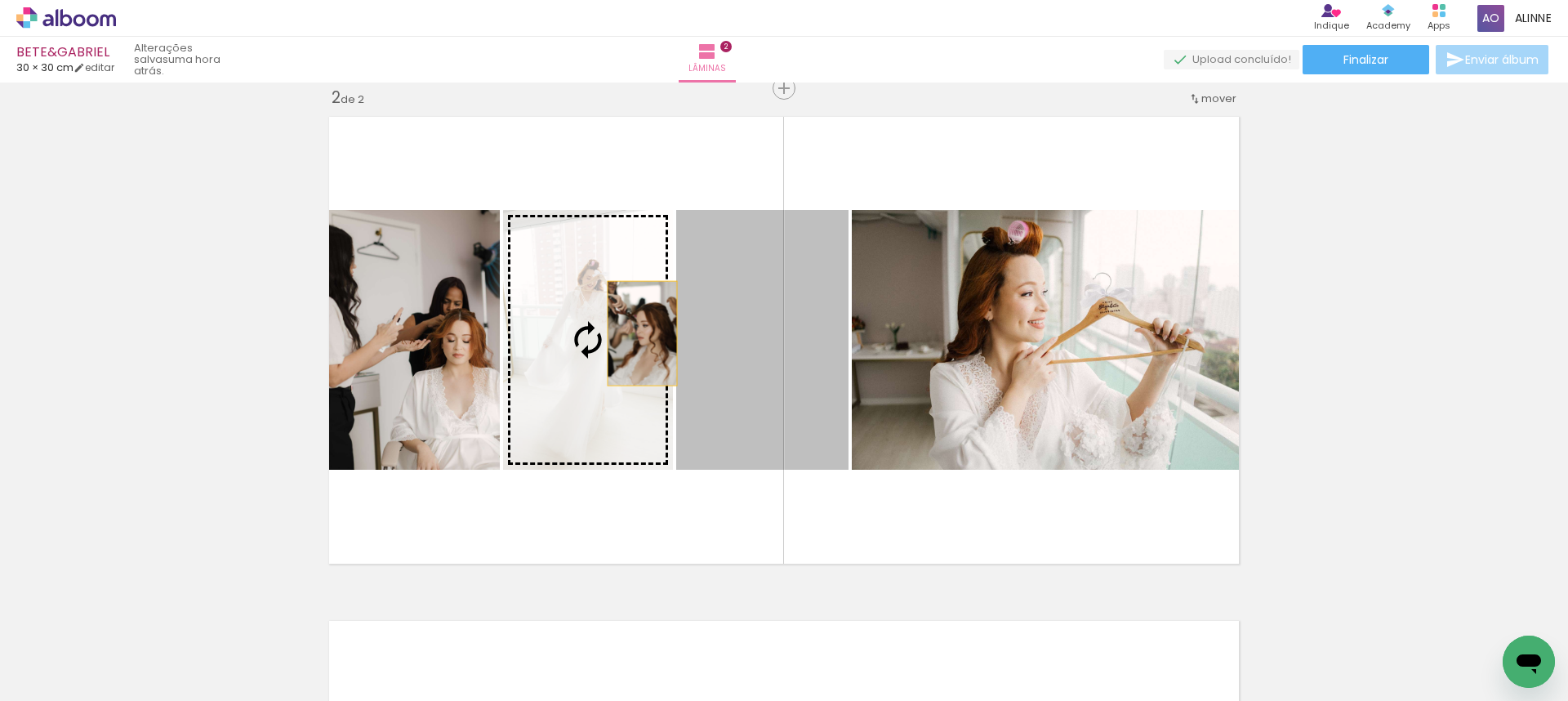
drag, startPoint x: 777, startPoint y: 330, endPoint x: 632, endPoint y: 333, distance: 145.0
click at [0, 0] on slot at bounding box center [0, 0] width 0 height 0
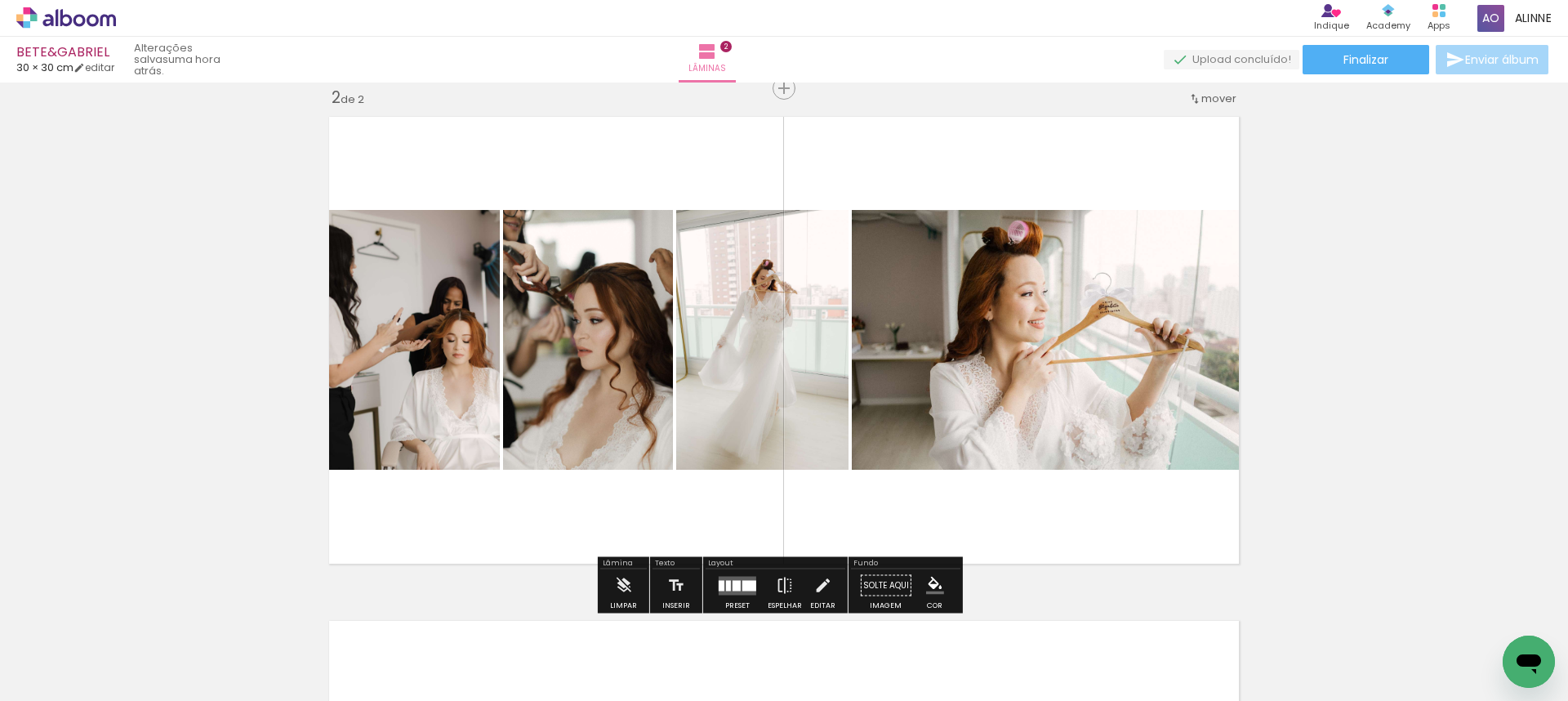
click at [1287, 311] on div "Inserir lâmina 1 de 2 Inserir lâmina 2 de 2 O Designbox precisará aumentar a su…" at bounding box center [784, 320] width 1568 height 1513
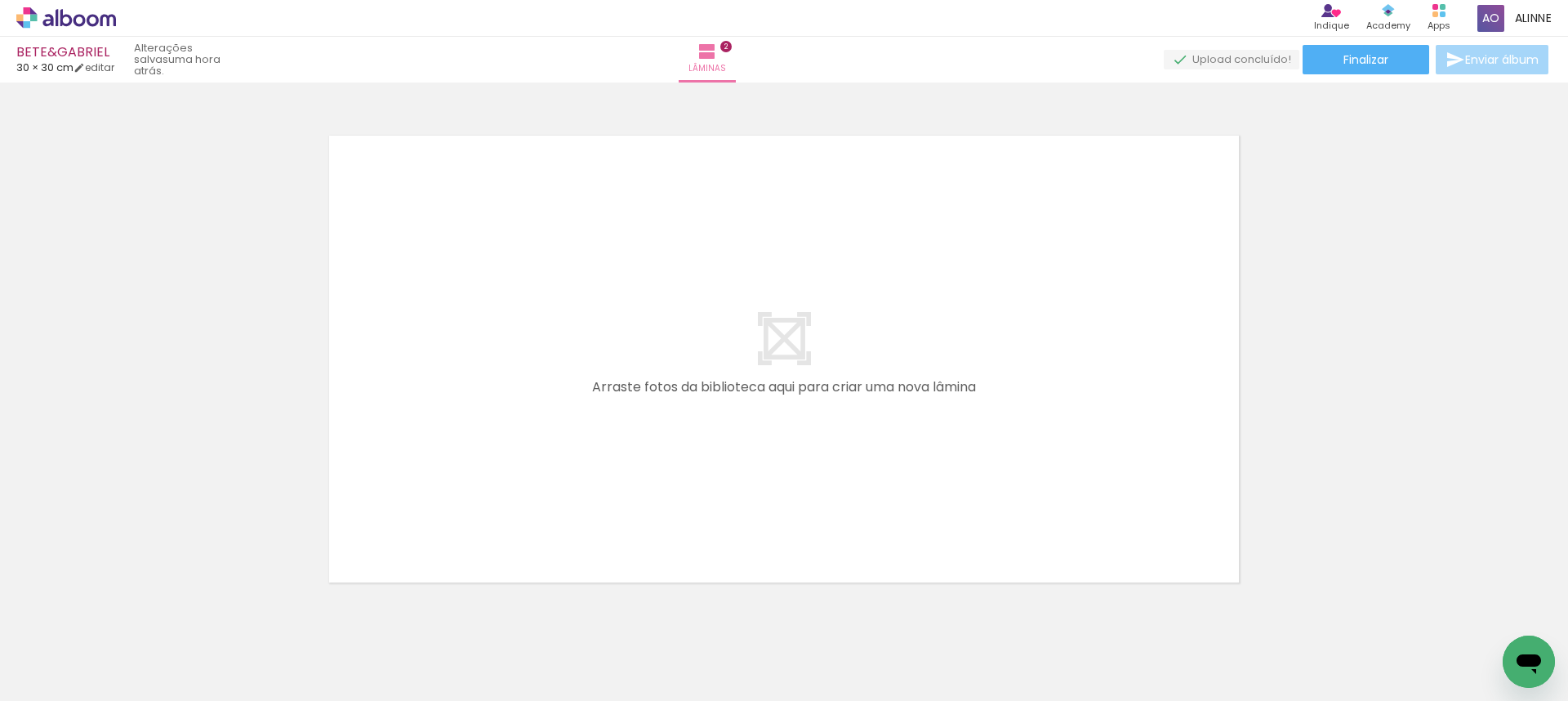
scroll to position [0, 3349]
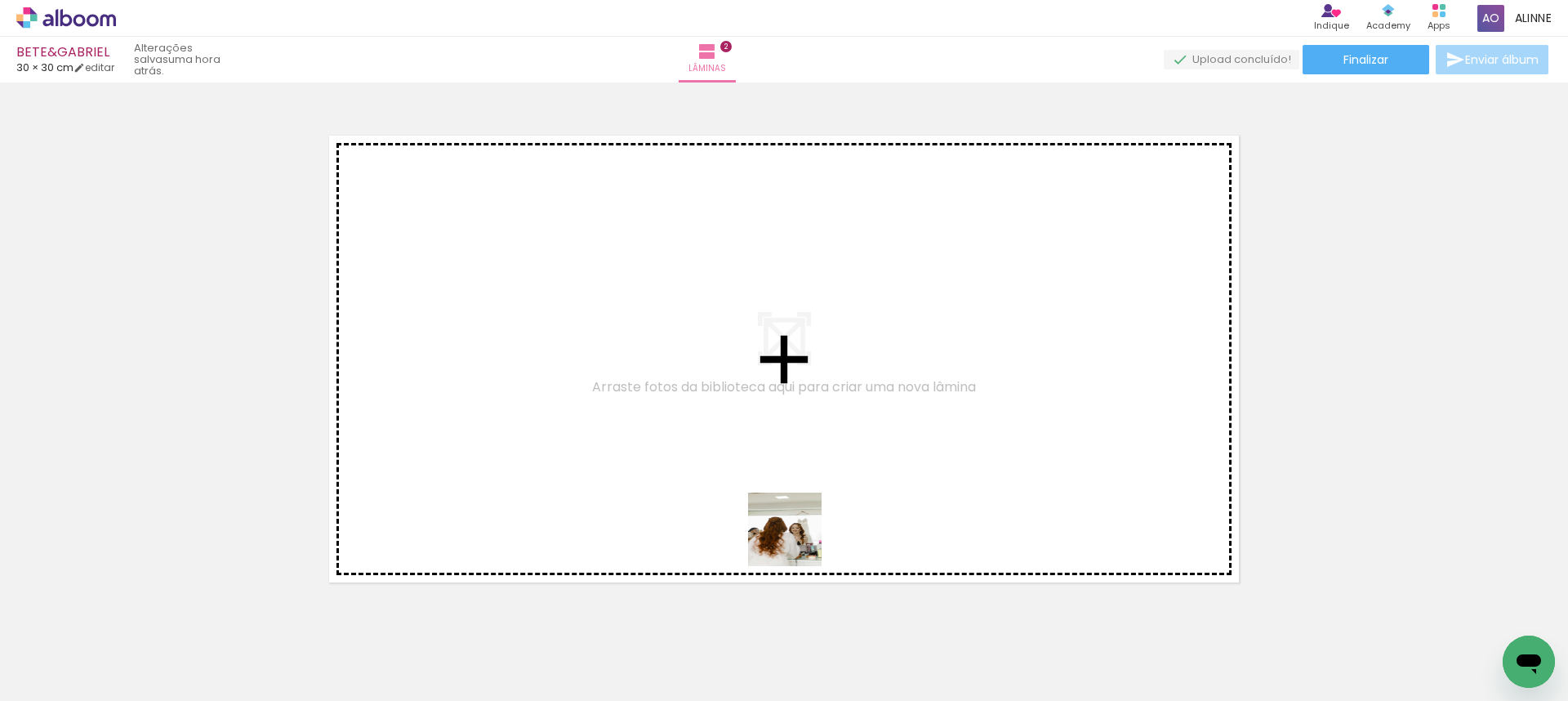
drag, startPoint x: 762, startPoint y: 664, endPoint x: 808, endPoint y: 450, distance: 218.9
click at [808, 450] on quentale-workspace at bounding box center [784, 350] width 1568 height 701
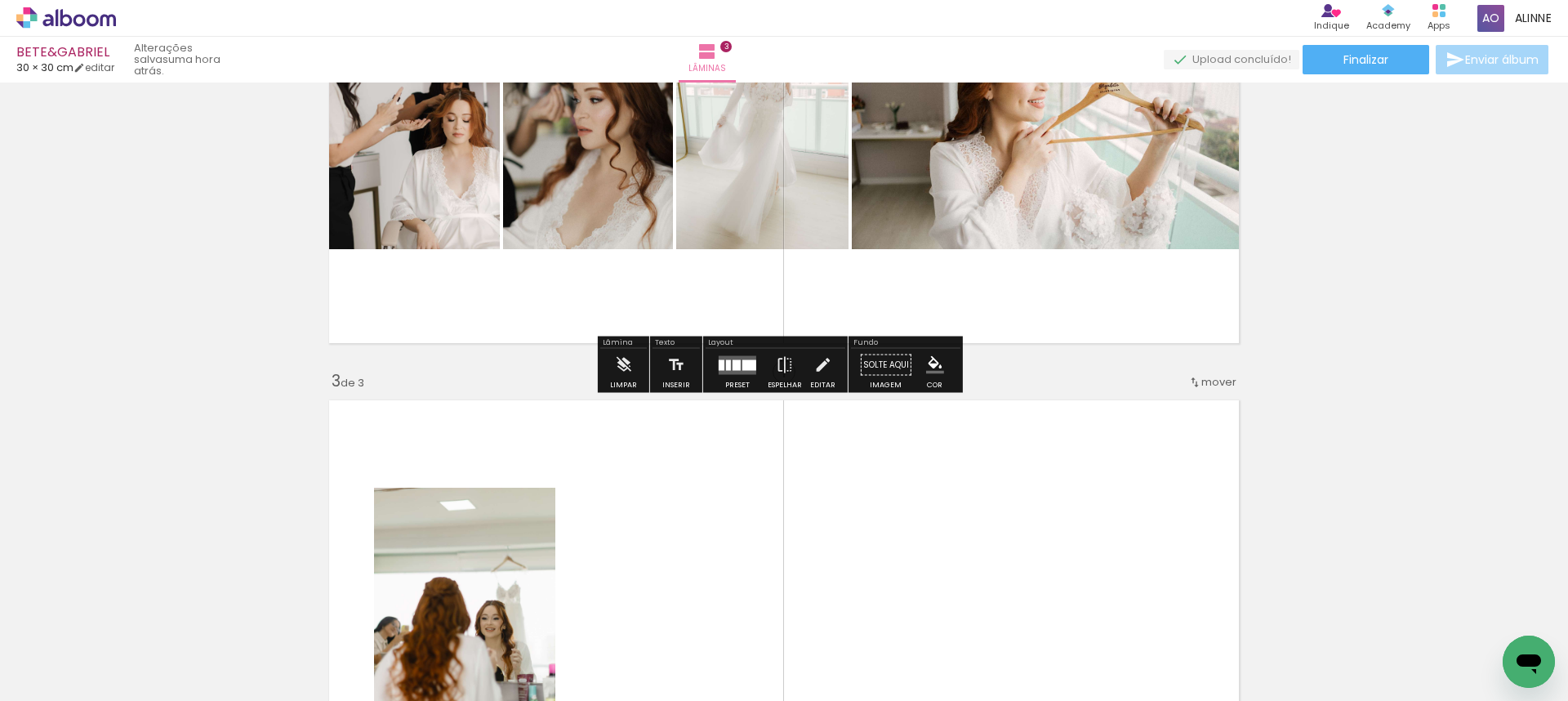
scroll to position [759, 0]
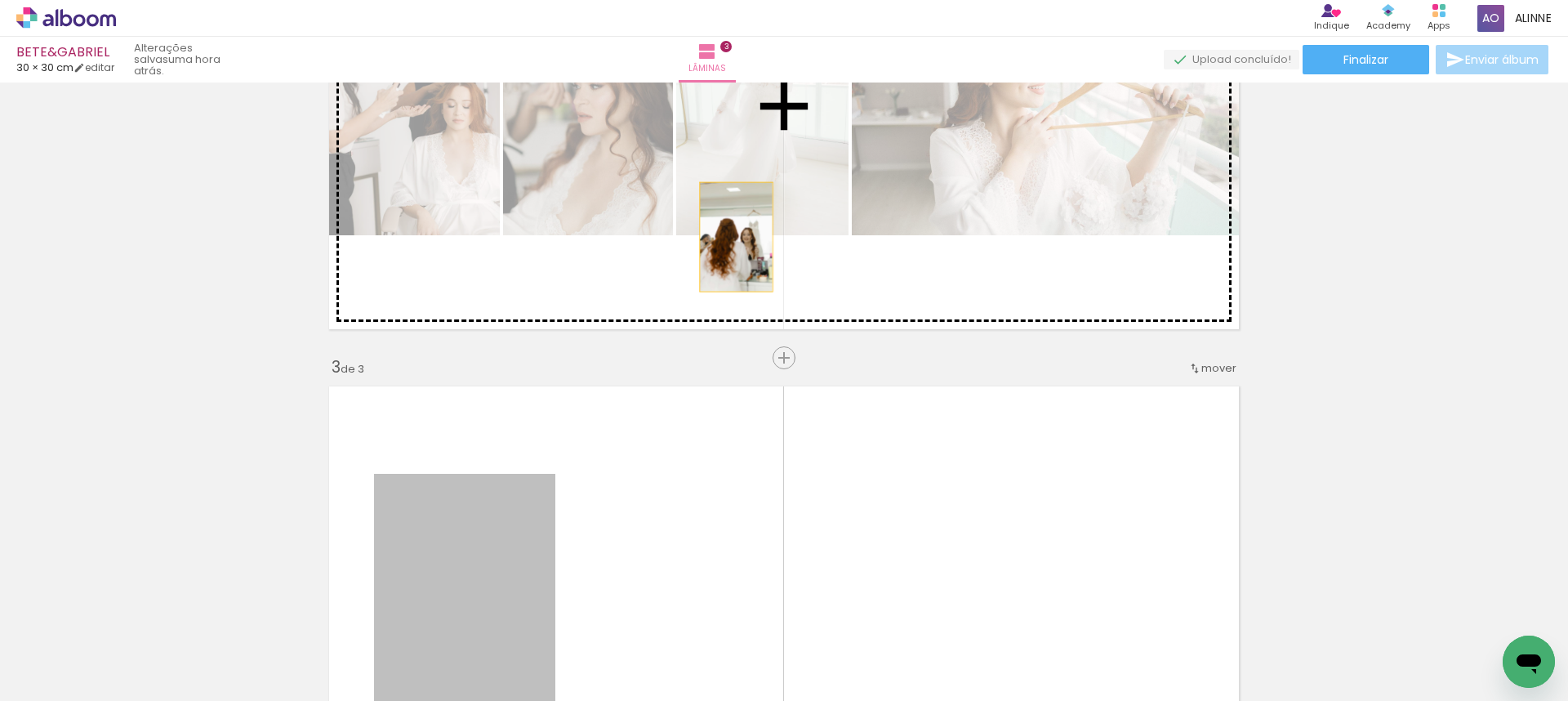
drag, startPoint x: 515, startPoint y: 514, endPoint x: 732, endPoint y: 234, distance: 354.2
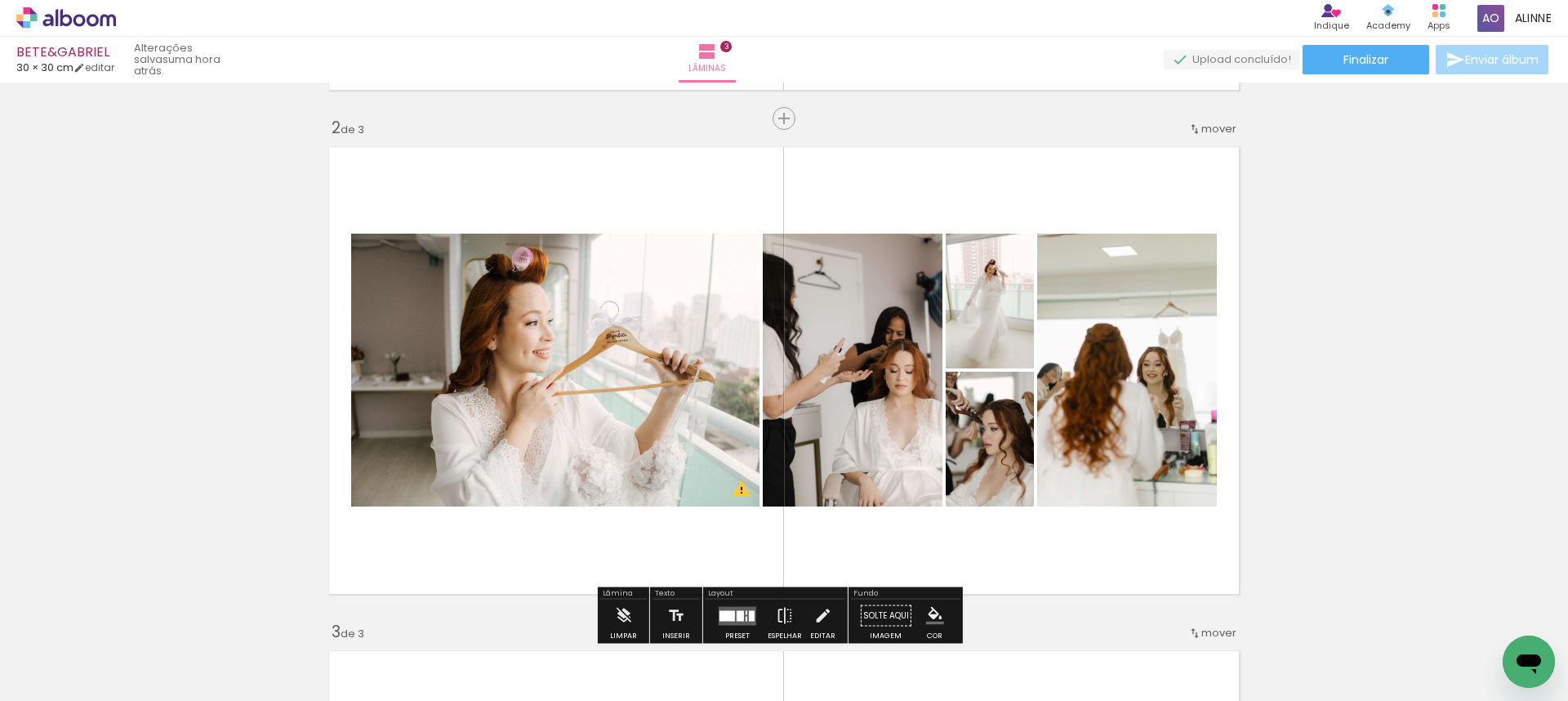
scroll to position [504, 0]
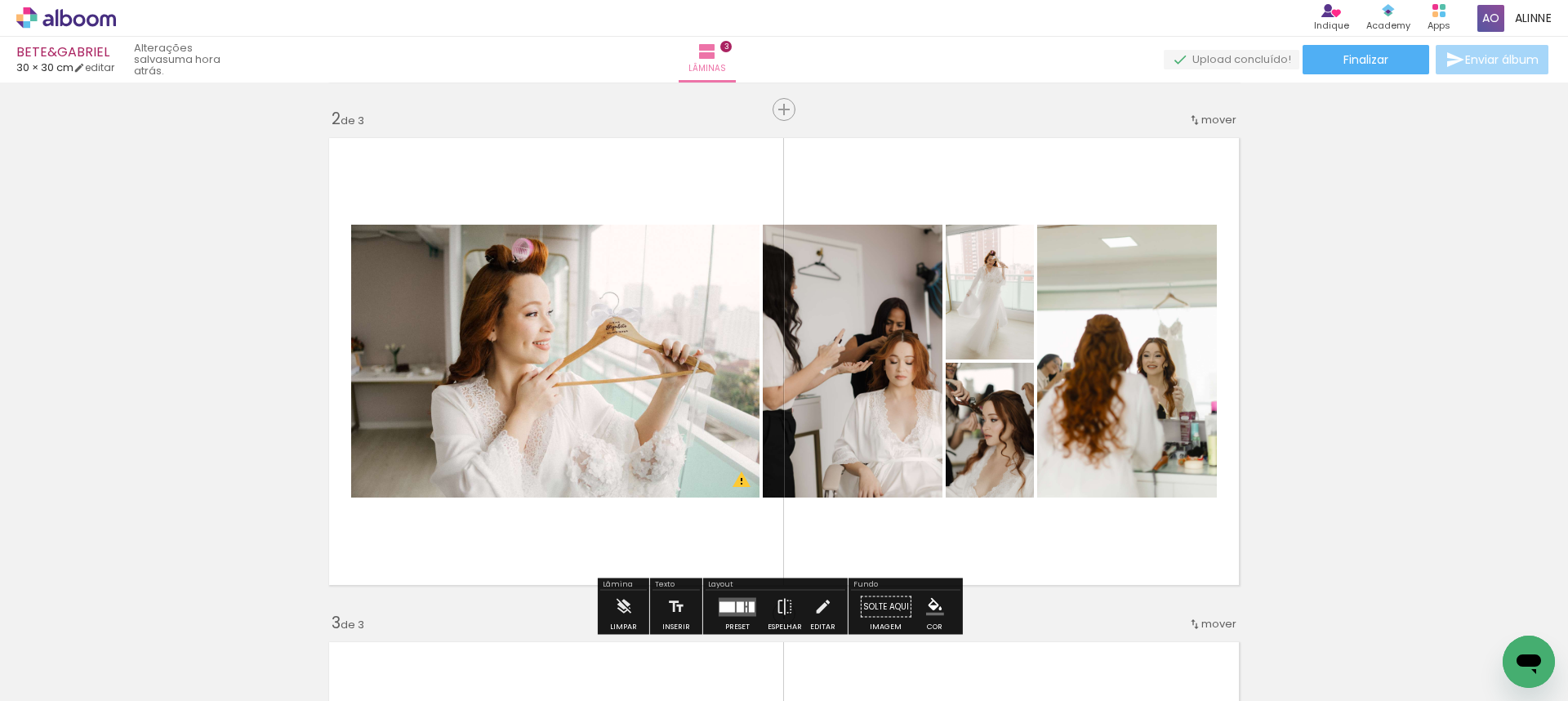
drag, startPoint x: 1372, startPoint y: 314, endPoint x: 1341, endPoint y: 315, distance: 31.0
click at [1372, 314] on div "Inserir lâmina 1 de 3 Inserir lâmina 2 de 3 Inserir lâmina 3 de 3 O Designbox p…" at bounding box center [784, 593] width 1568 height 2017
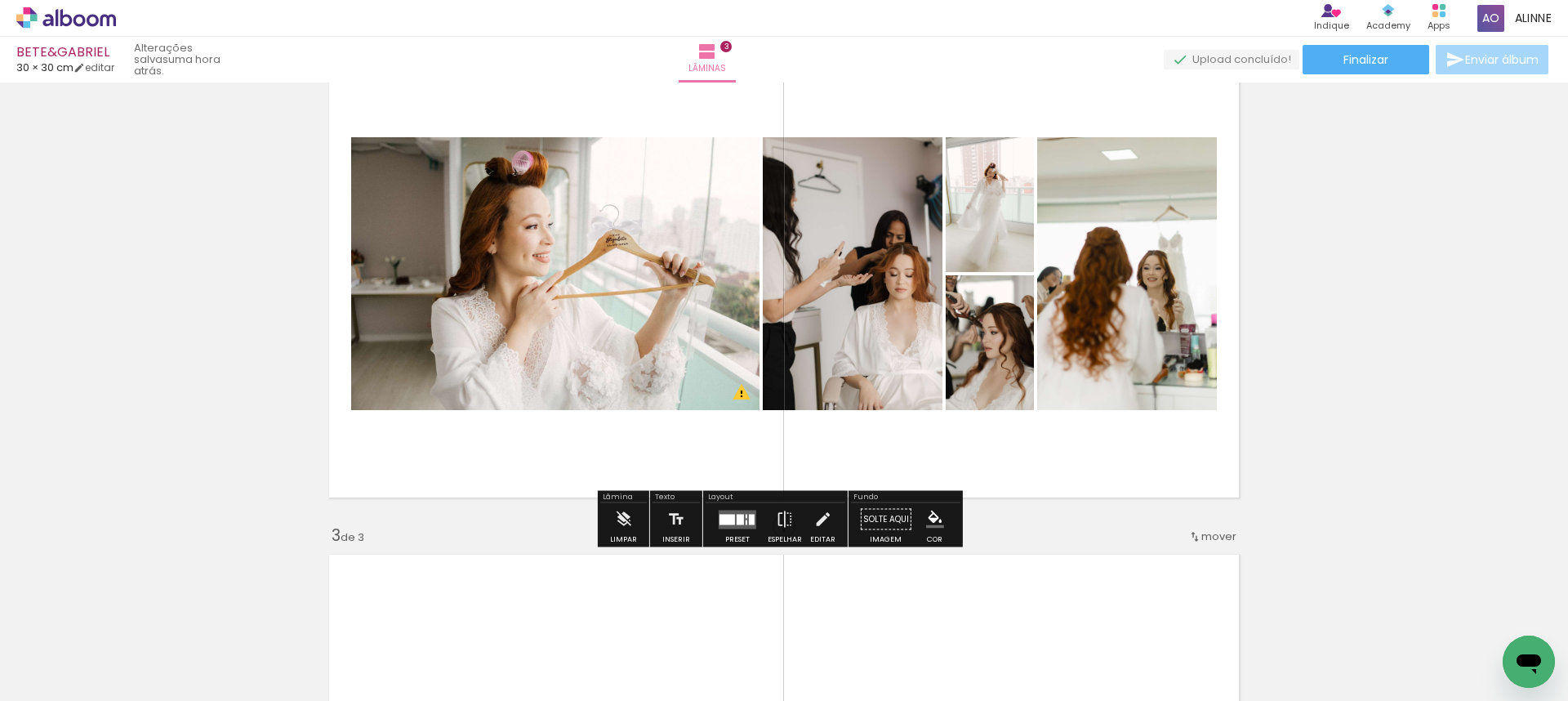
scroll to position [787, 0]
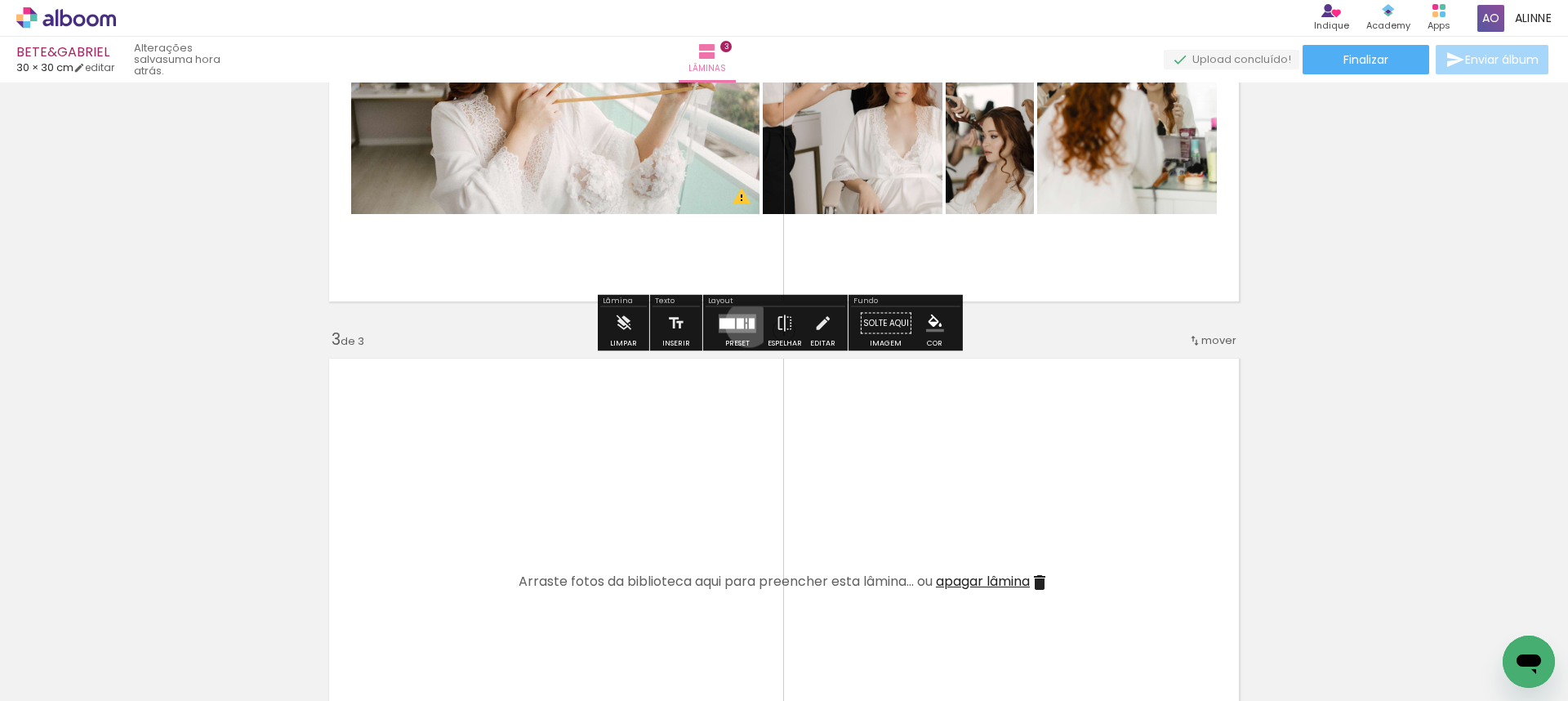
click at [749, 323] on div at bounding box center [752, 323] width 6 height 10
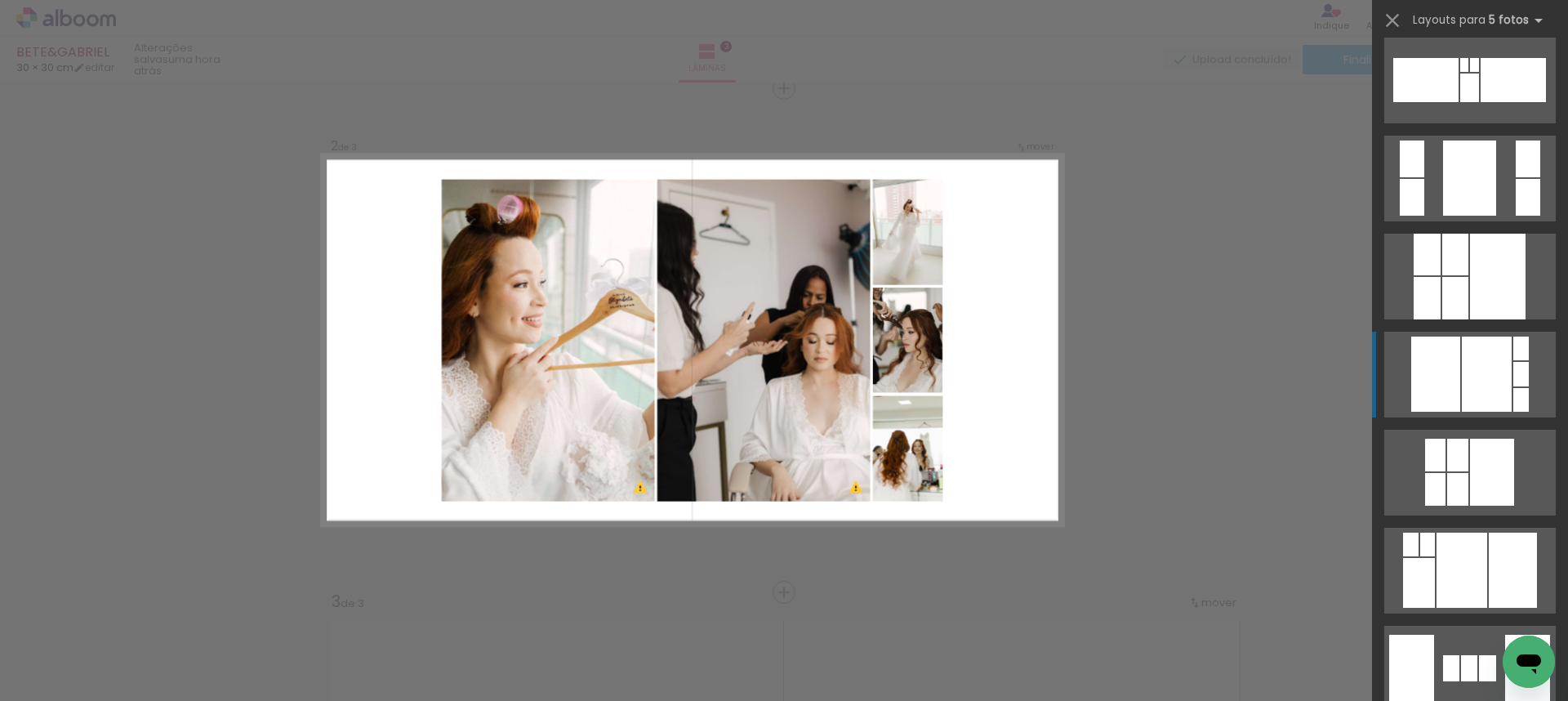
scroll to position [6362, 0]
